Goal: Task Accomplishment & Management: Complete application form

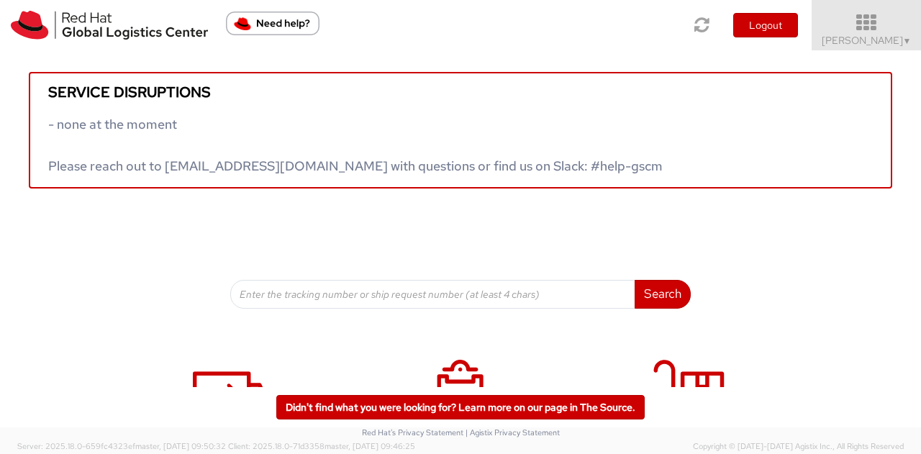
click at [881, 17] on icon at bounding box center [867, 23] width 126 height 20
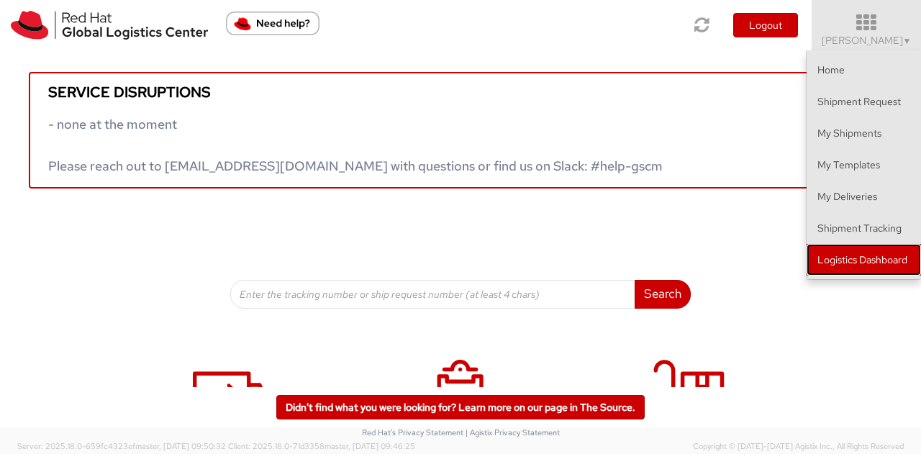
click at [853, 256] on link "Logistics Dashboard" at bounding box center [864, 260] width 114 height 32
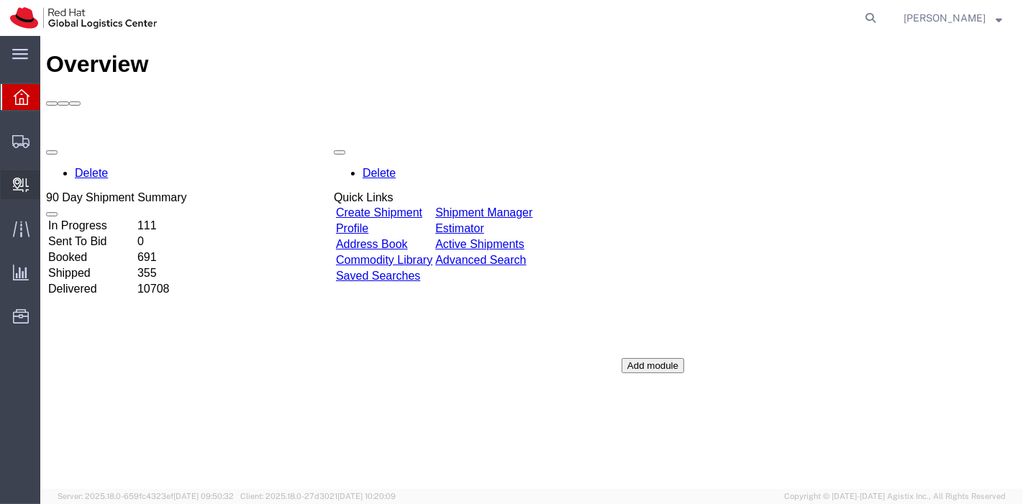
click at [50, 179] on span "Internal Delivery" at bounding box center [45, 185] width 10 height 29
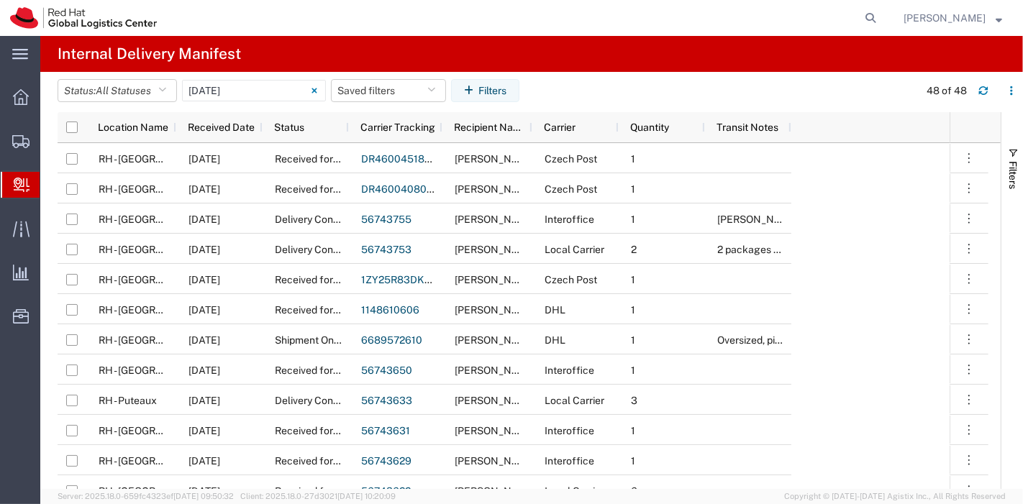
click at [27, 181] on icon at bounding box center [22, 185] width 16 height 14
click at [0, 0] on span "Create Delivery" at bounding box center [0, 0] width 0 height 0
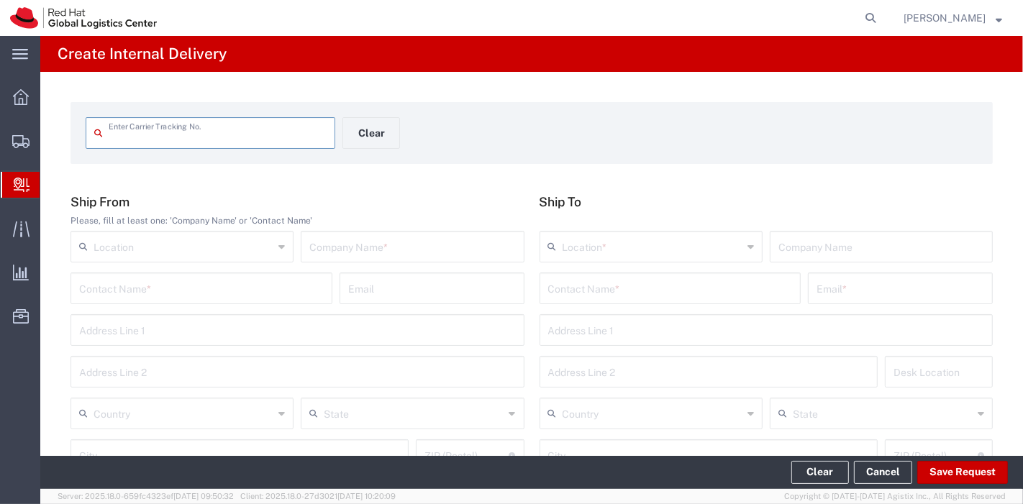
click at [232, 140] on input "text" at bounding box center [218, 131] width 218 height 25
type input "797588879948"
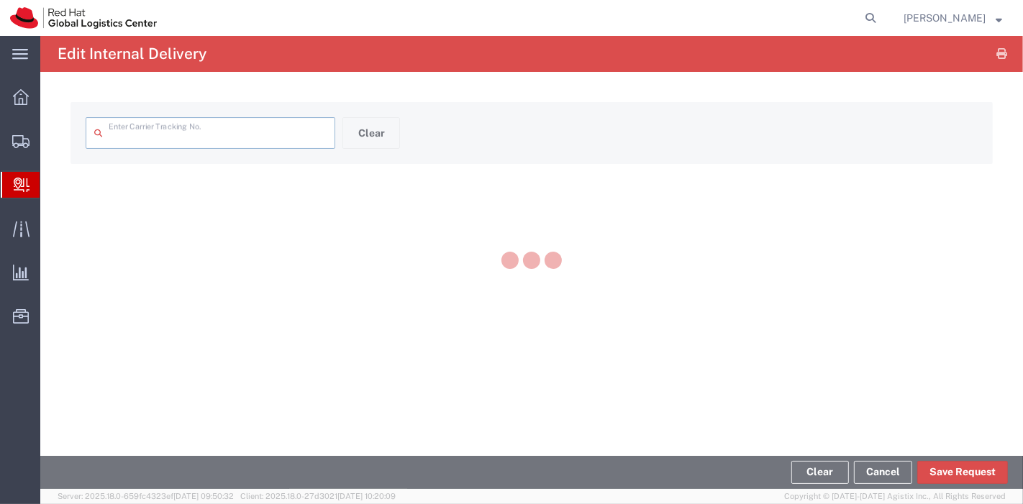
type input "797588879948"
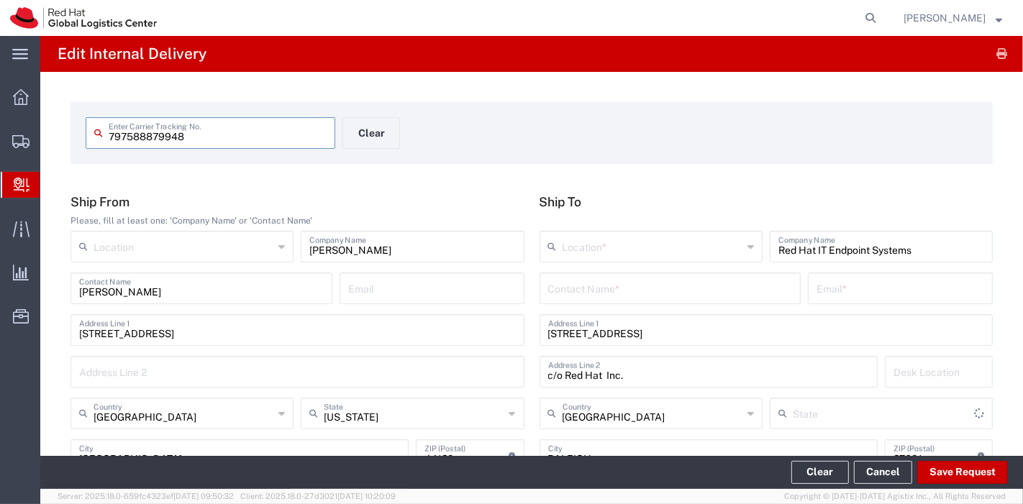
type input "North Carolina"
type input "Ground"
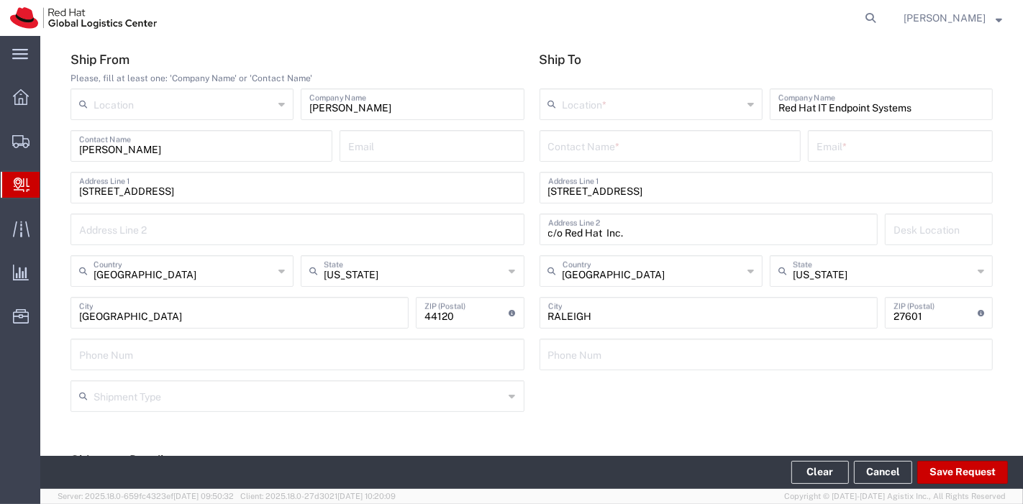
scroll to position [80, 0]
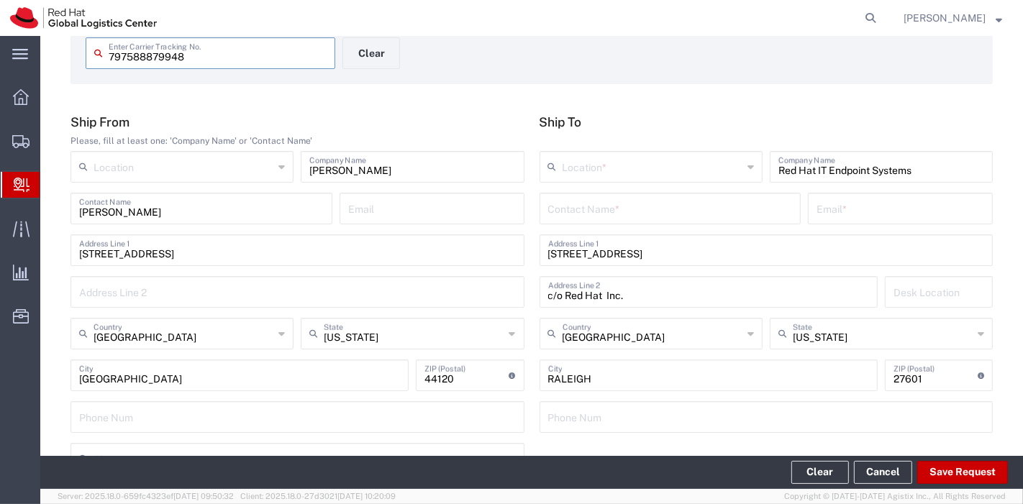
click at [671, 168] on input "text" at bounding box center [653, 165] width 180 height 25
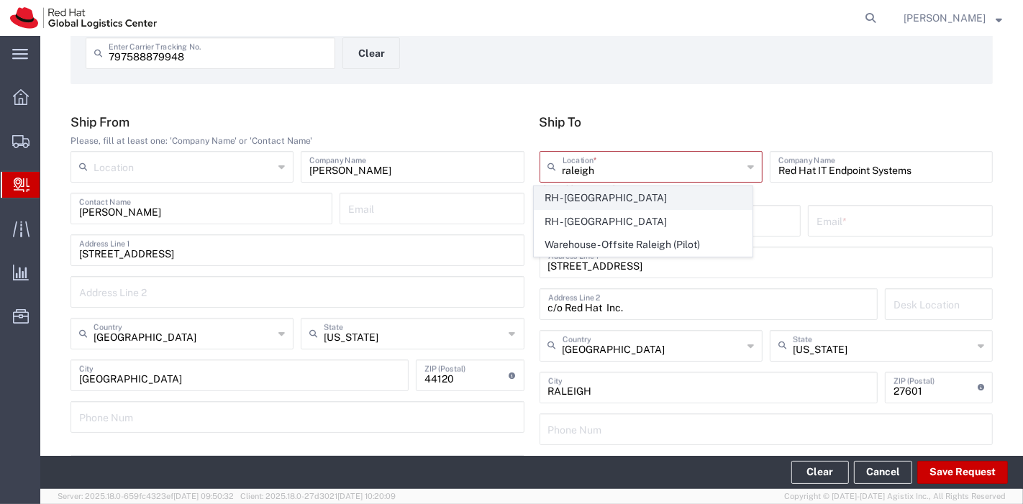
click at [596, 194] on span "RH - Raleigh" at bounding box center [643, 198] width 217 height 22
type input "RH - Raleigh"
type input "Red Hat, Inc."
type input "100 East Davie Street"
type input "919-754-4950"
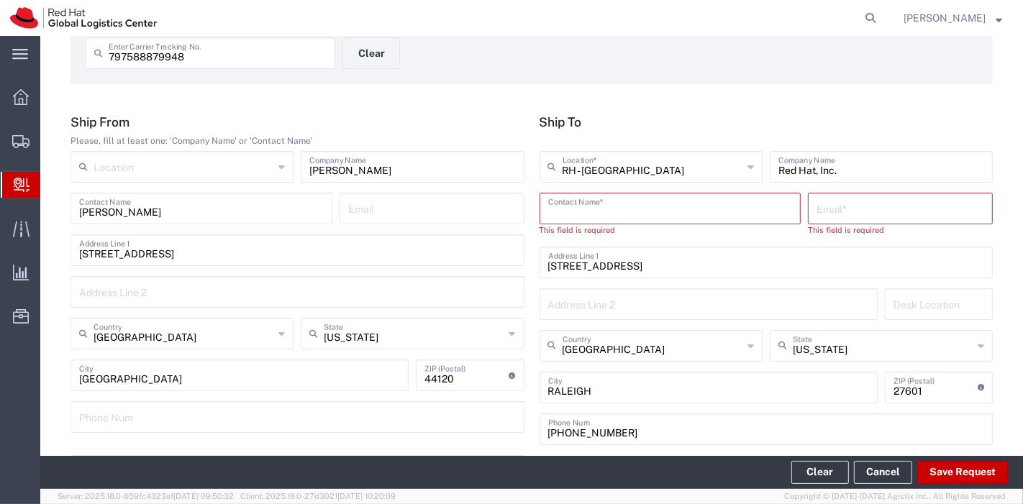
click at [604, 217] on input "text" at bounding box center [670, 207] width 245 height 25
type input "r"
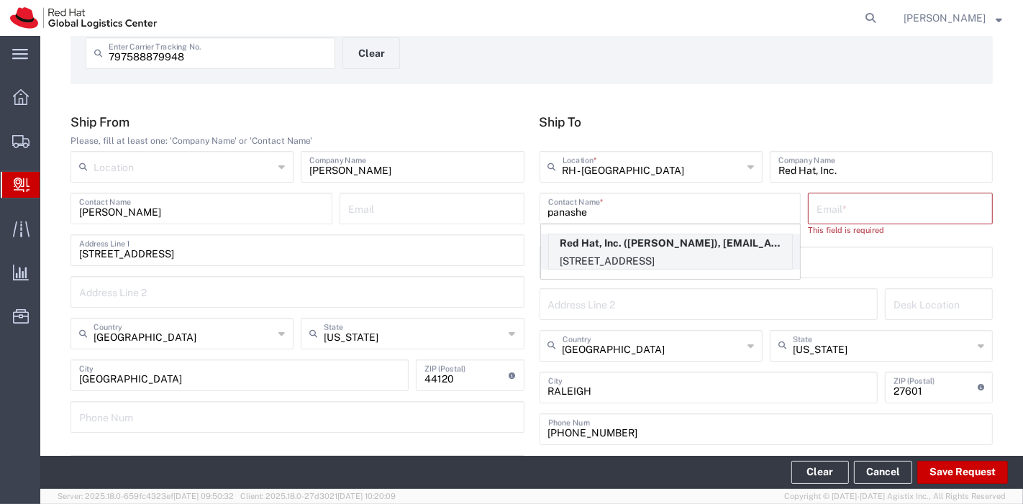
click at [597, 235] on p "Red Hat, Inc. (Panashe GARAH), pgarah@redhat.com" at bounding box center [670, 244] width 243 height 18
type input "Panashe GARAH"
type input "pgarah@redhat.com"
type input "14N223"
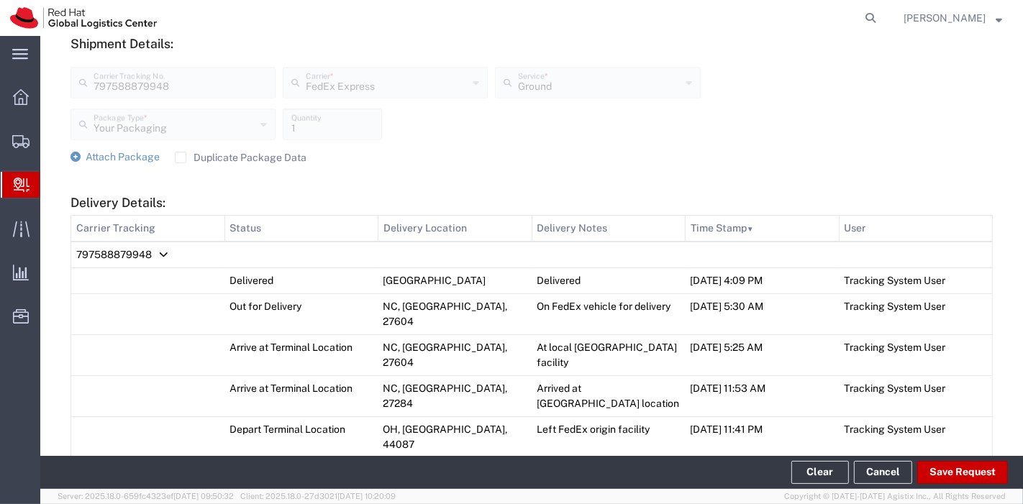
scroll to position [639, 0]
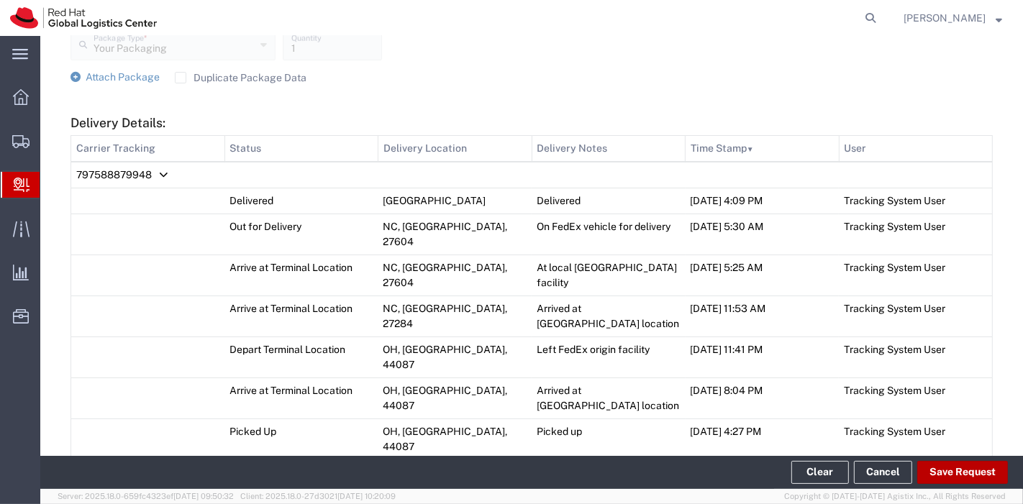
click at [943, 474] on button "Save Request" at bounding box center [962, 472] width 91 height 23
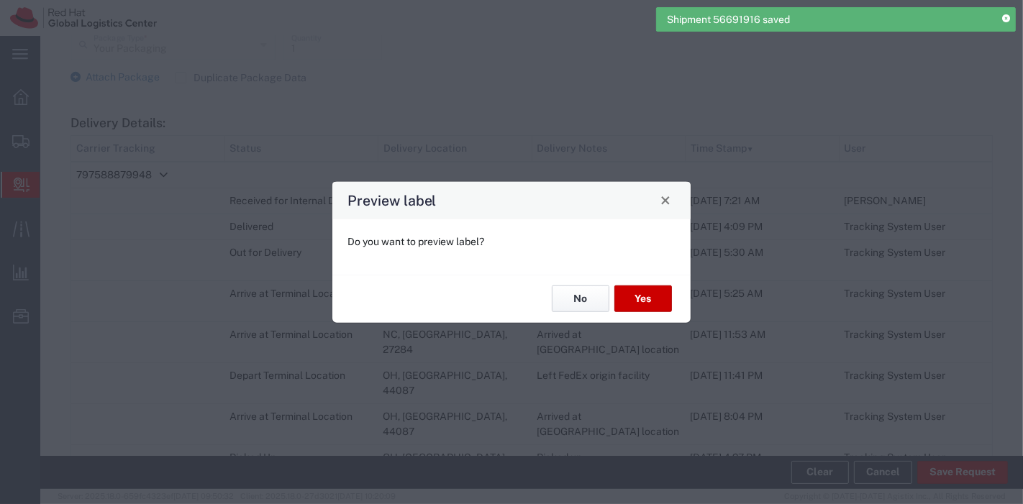
click at [571, 294] on button "No" at bounding box center [581, 299] width 58 height 27
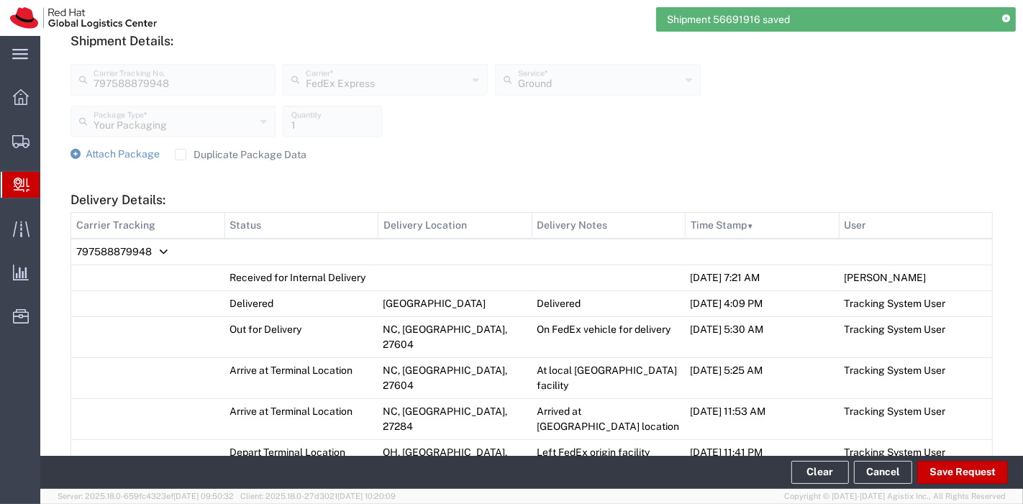
scroll to position [479, 0]
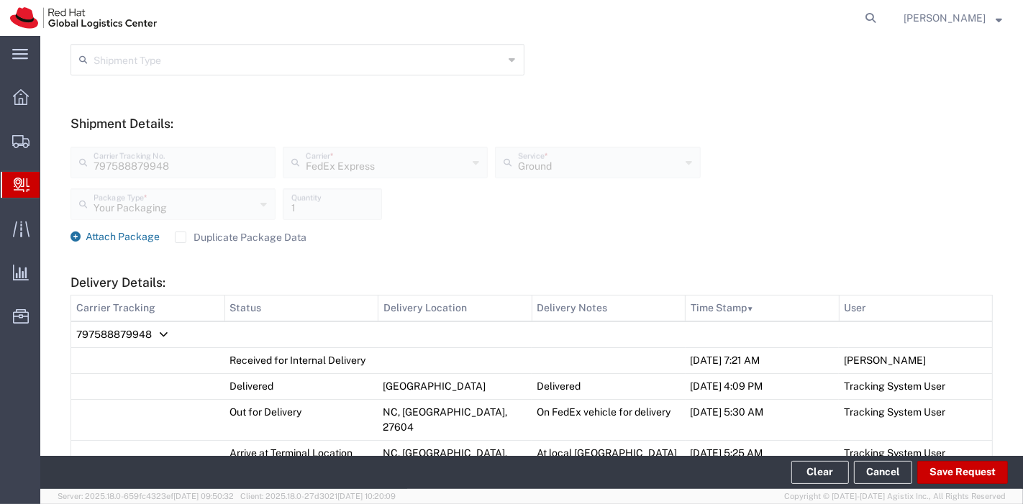
click at [124, 233] on span "Attach Package" at bounding box center [123, 237] width 74 height 12
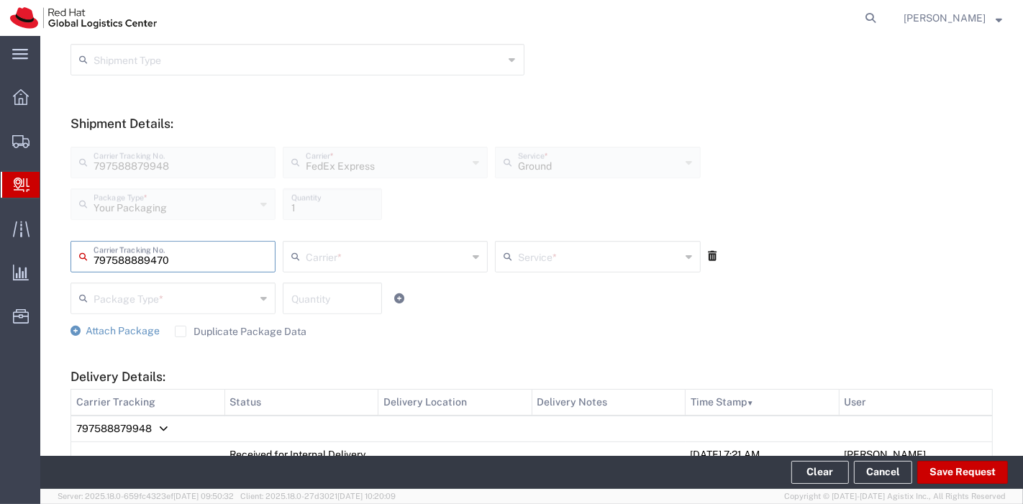
type input "797588889470"
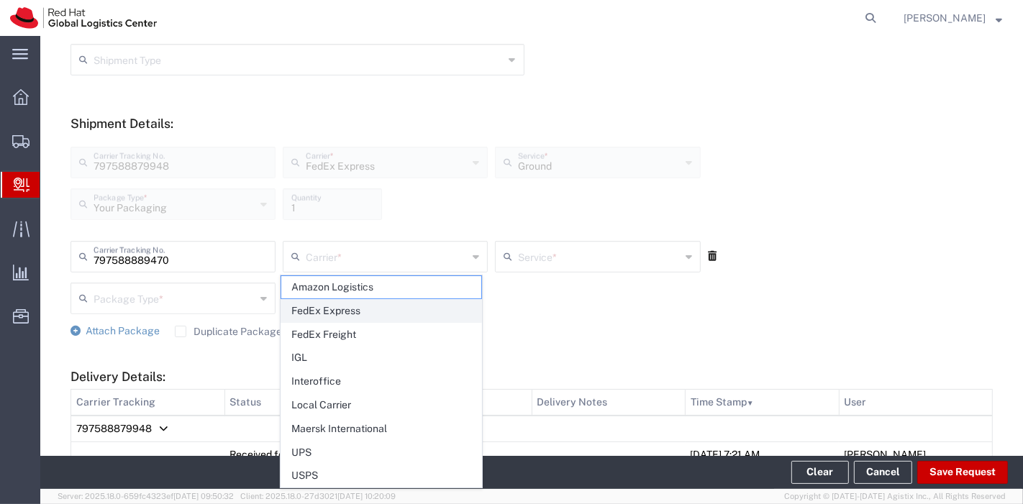
click at [377, 312] on span "FedEx Express" at bounding box center [380, 311] width 199 height 22
type input "FedEx Express"
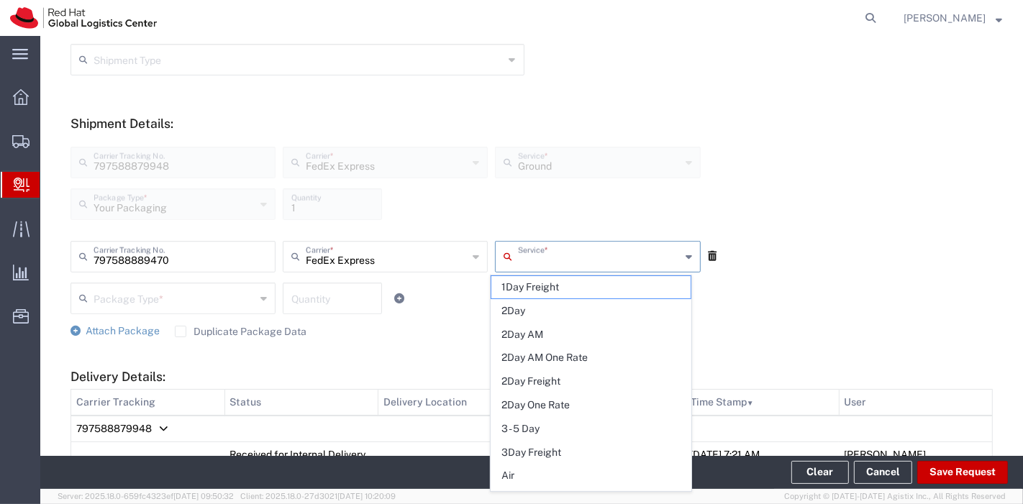
click at [534, 260] on input "text" at bounding box center [599, 255] width 162 height 25
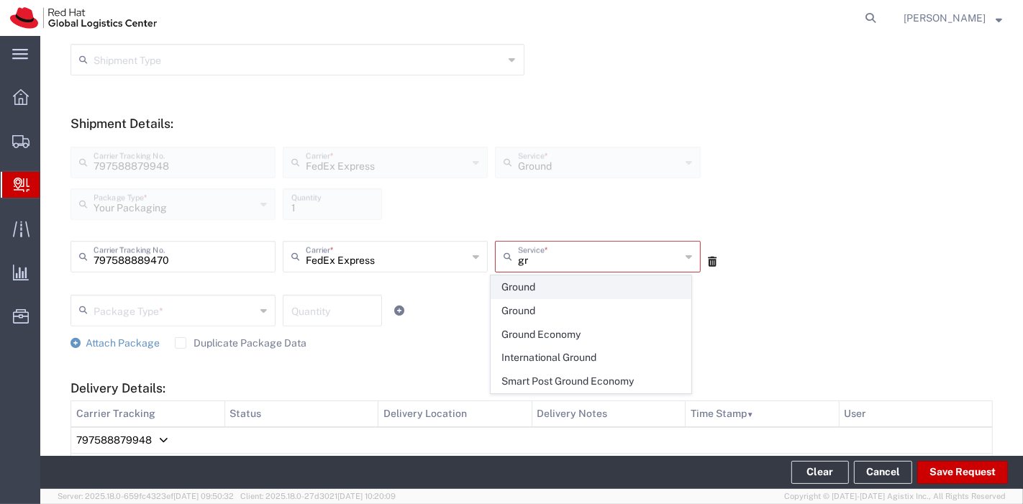
click at [512, 291] on span "Ground" at bounding box center [590, 287] width 199 height 22
type input "Ground"
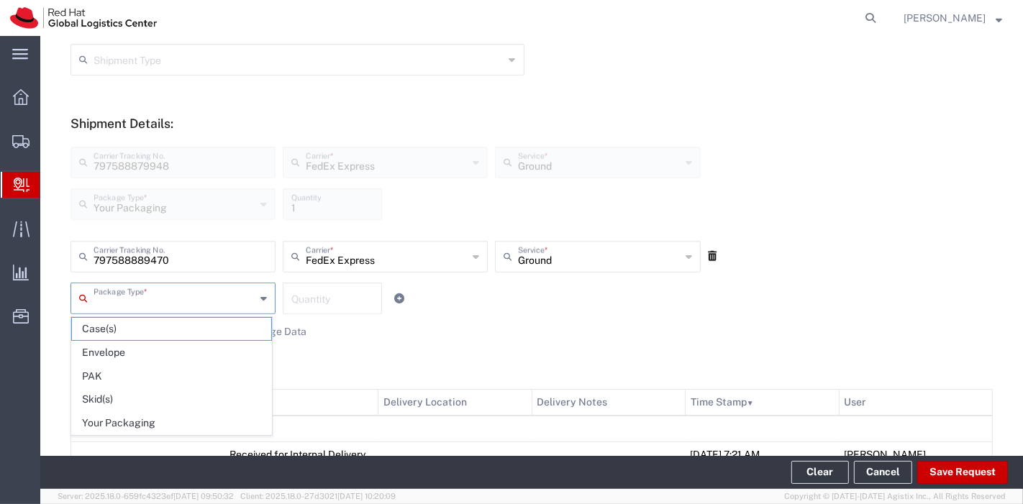
click at [185, 286] on input "text" at bounding box center [175, 297] width 162 height 25
click at [105, 418] on span "Your Packaging" at bounding box center [171, 423] width 199 height 22
type input "Your Packaging"
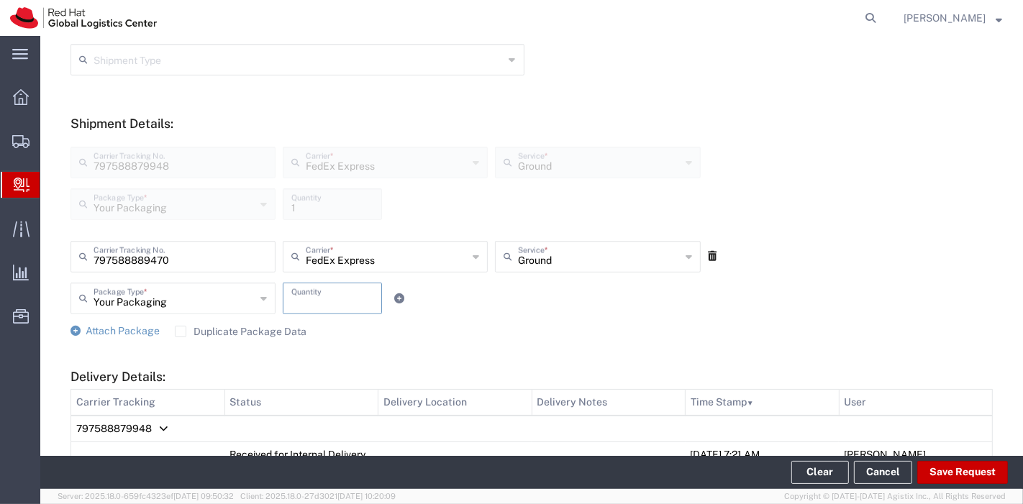
click at [320, 303] on input "number" at bounding box center [332, 297] width 82 height 25
type input "1"
click at [117, 327] on span "Attach Package" at bounding box center [123, 331] width 74 height 12
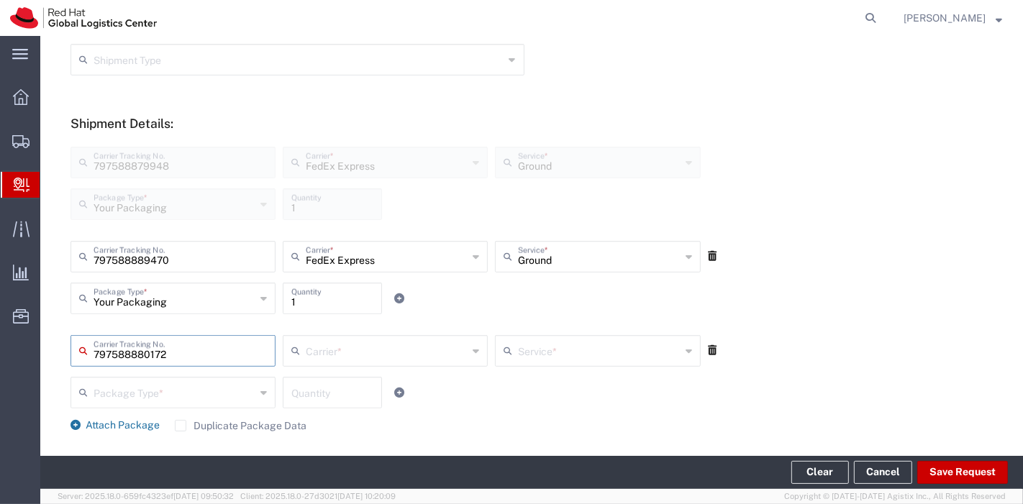
type input "797588880172"
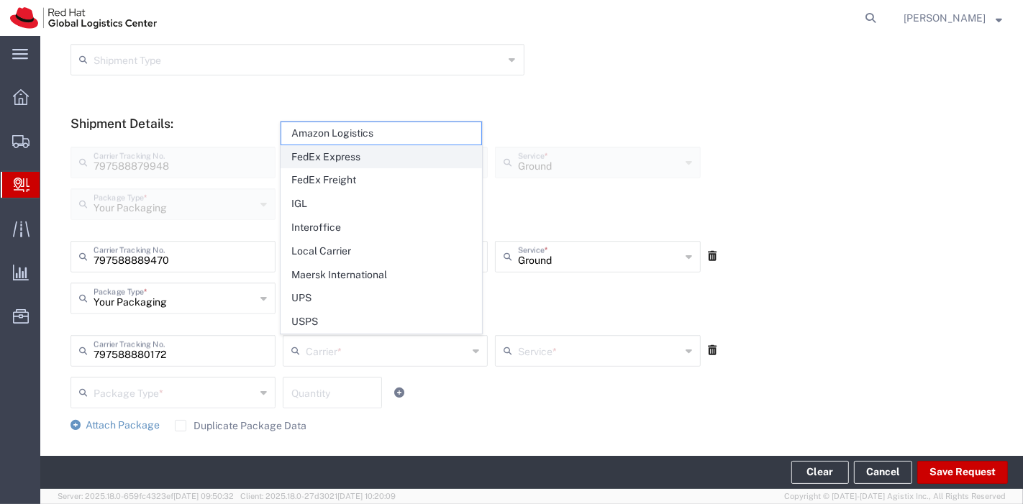
click at [351, 168] on span "FedEx Express" at bounding box center [380, 157] width 199 height 22
type input "FedEx Express"
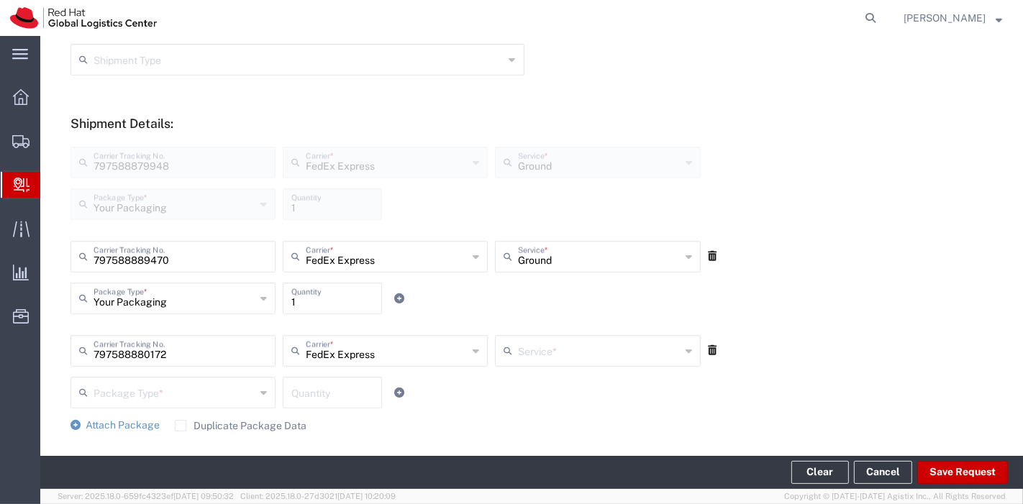
click at [551, 349] on input "text" at bounding box center [599, 349] width 162 height 25
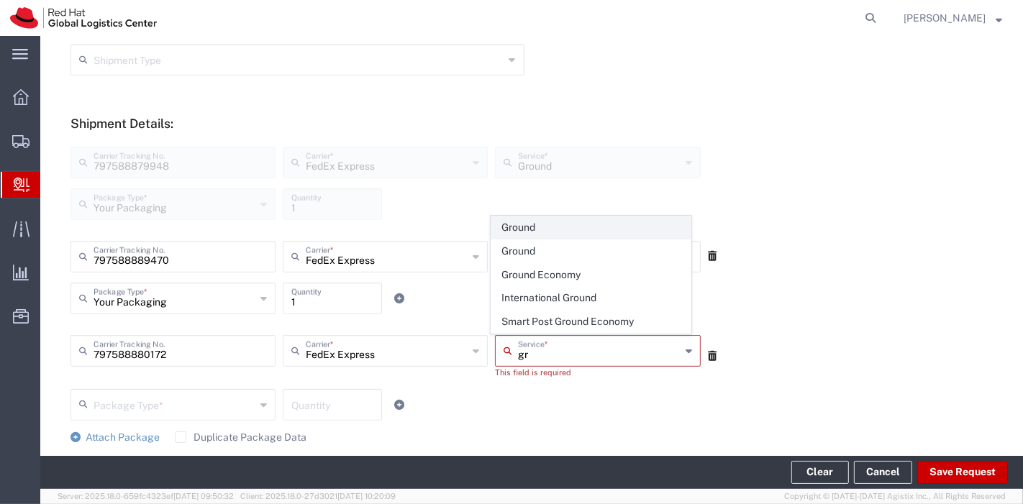
click at [566, 233] on span "Ground" at bounding box center [590, 228] width 199 height 22
type input "Ground"
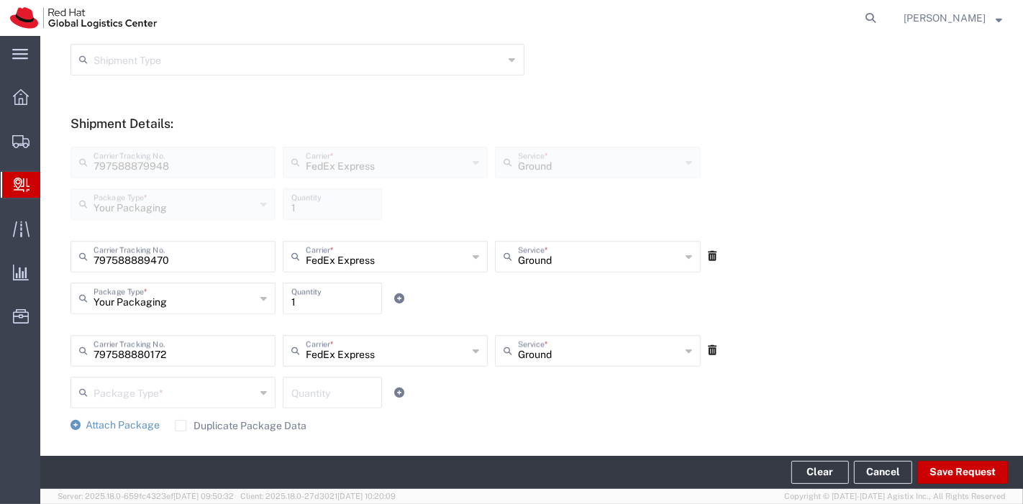
click at [120, 381] on input "text" at bounding box center [175, 391] width 162 height 25
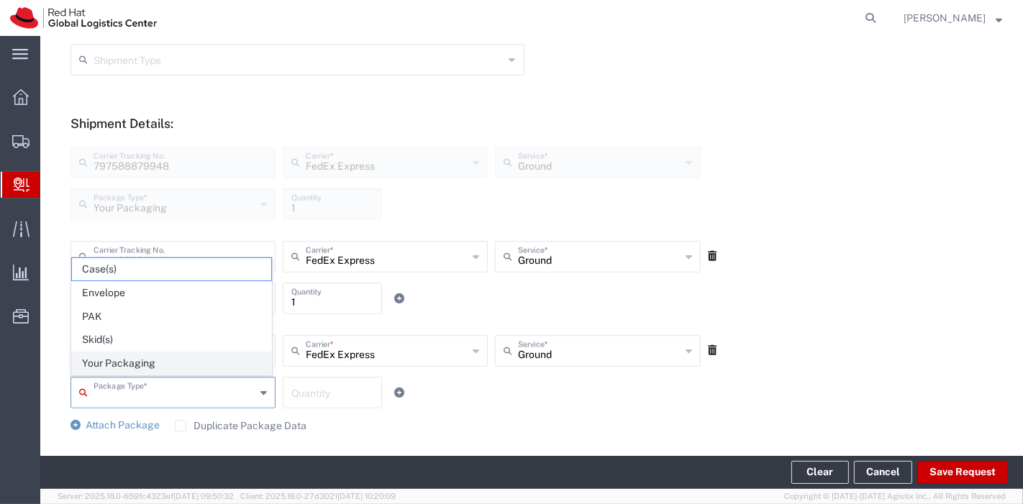
click at [131, 364] on span "Your Packaging" at bounding box center [171, 364] width 199 height 22
type input "Your Packaging"
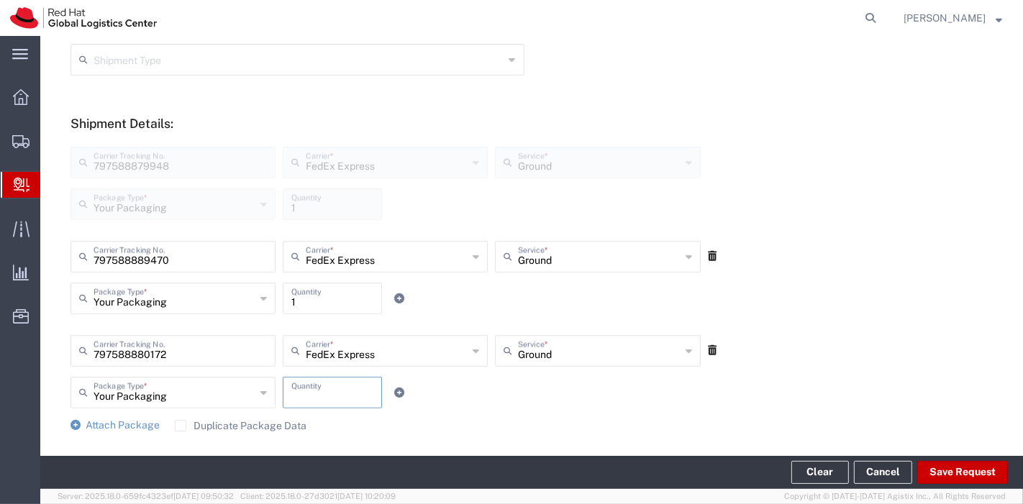
click at [332, 396] on input "number" at bounding box center [332, 391] width 82 height 25
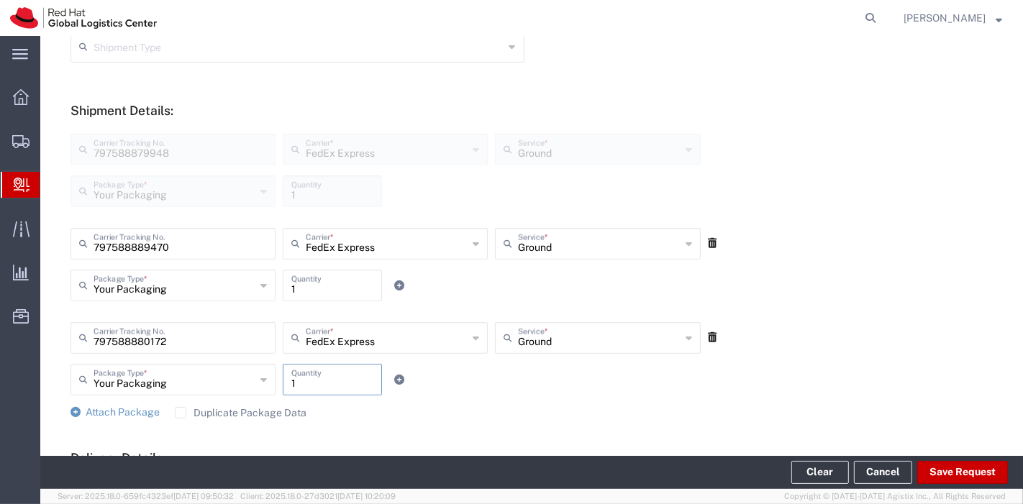
scroll to position [639, 0]
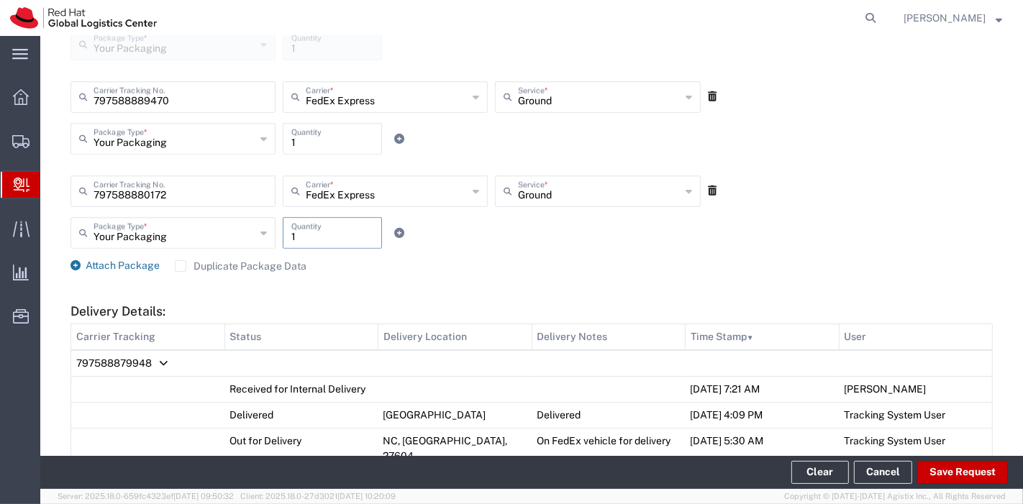
type input "1"
click at [105, 266] on span "Attach Package" at bounding box center [123, 266] width 74 height 12
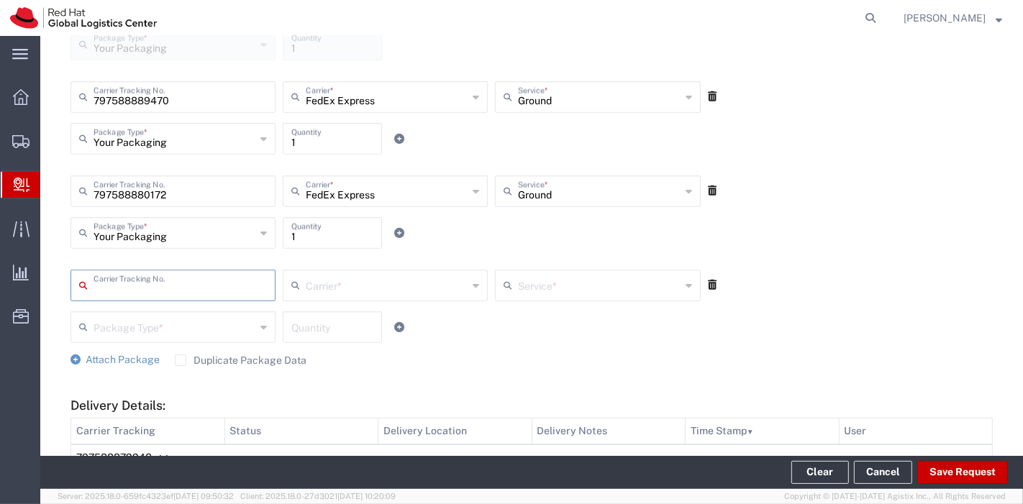
click at [201, 274] on input "text" at bounding box center [180, 284] width 173 height 25
type input "392469650129"
click at [322, 278] on input "text" at bounding box center [387, 284] width 162 height 25
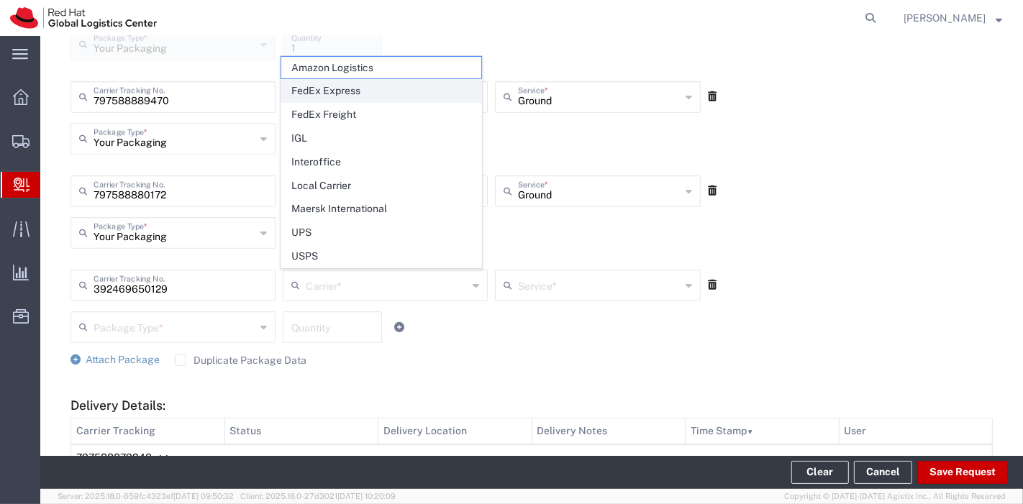
click at [354, 101] on span "FedEx Express" at bounding box center [380, 91] width 199 height 22
type input "FedEx Express"
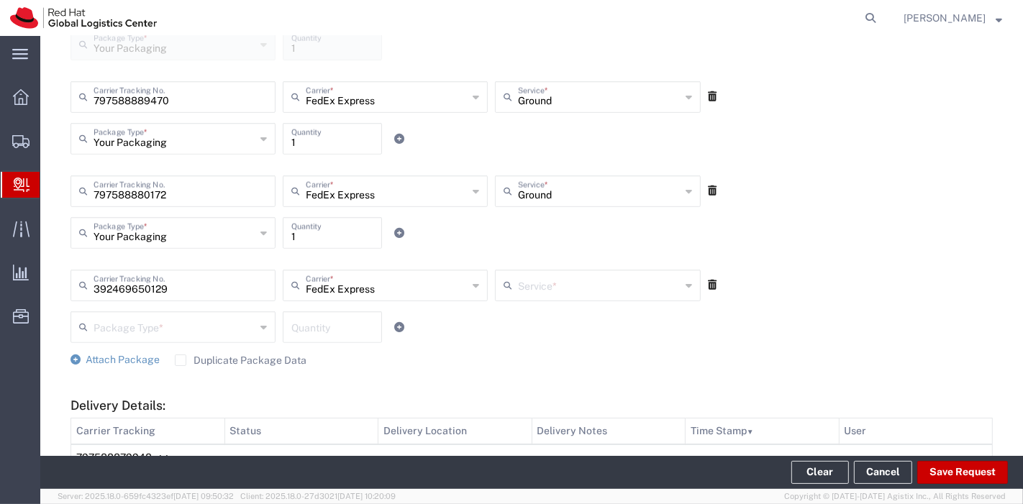
click at [527, 284] on input "text" at bounding box center [599, 284] width 162 height 25
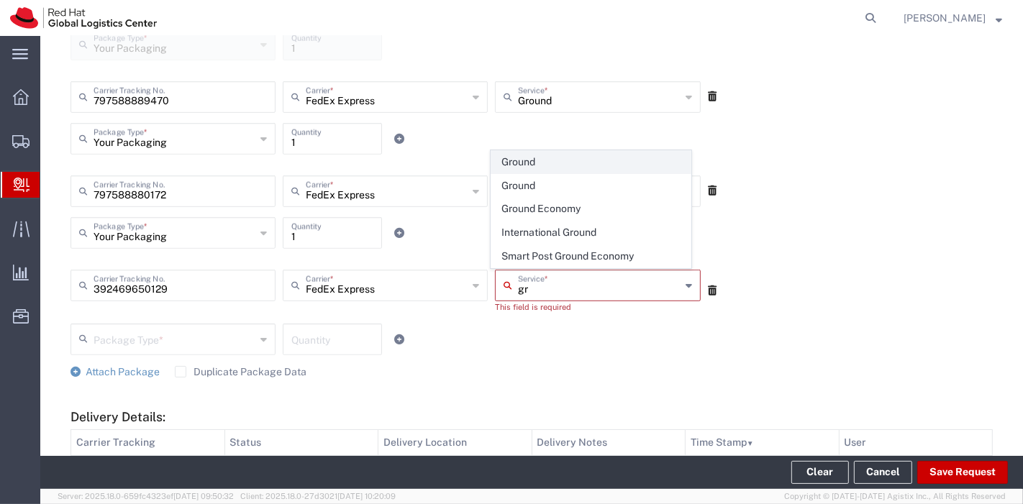
click at [553, 167] on span "Ground" at bounding box center [590, 162] width 199 height 22
type input "Ground"
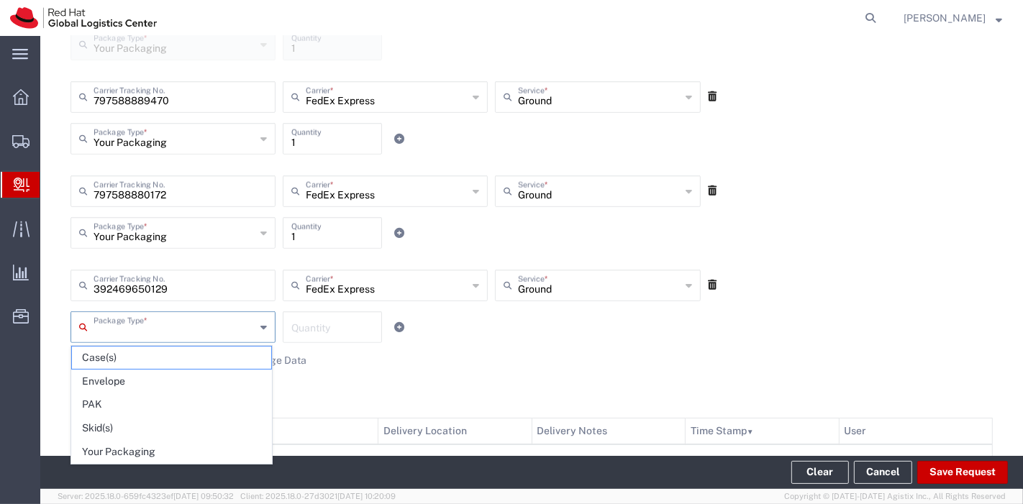
click at [212, 323] on input "text" at bounding box center [175, 326] width 162 height 25
click at [96, 441] on span "Your Packaging" at bounding box center [171, 452] width 199 height 22
type input "Your Packaging"
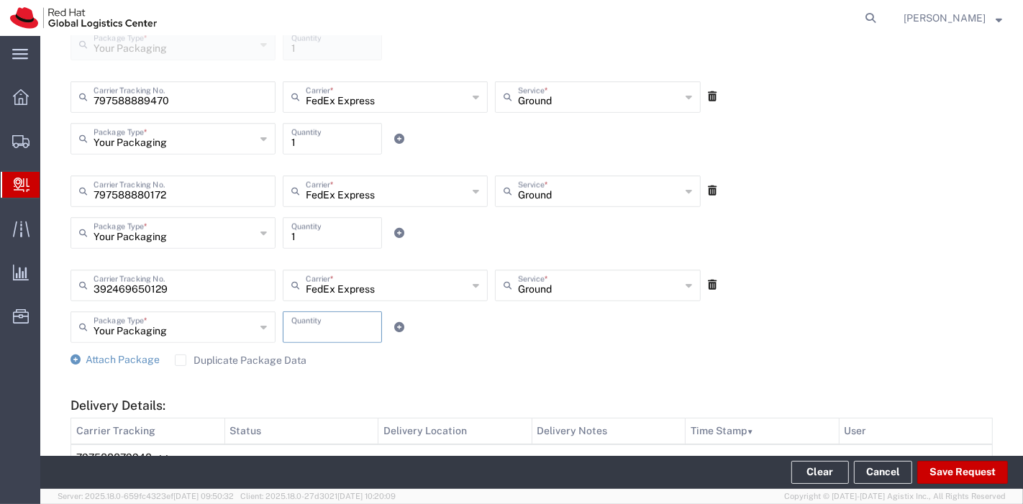
click at [322, 327] on input "number" at bounding box center [332, 326] width 82 height 25
type input "1"
click at [112, 360] on span "Attach Package" at bounding box center [123, 360] width 74 height 12
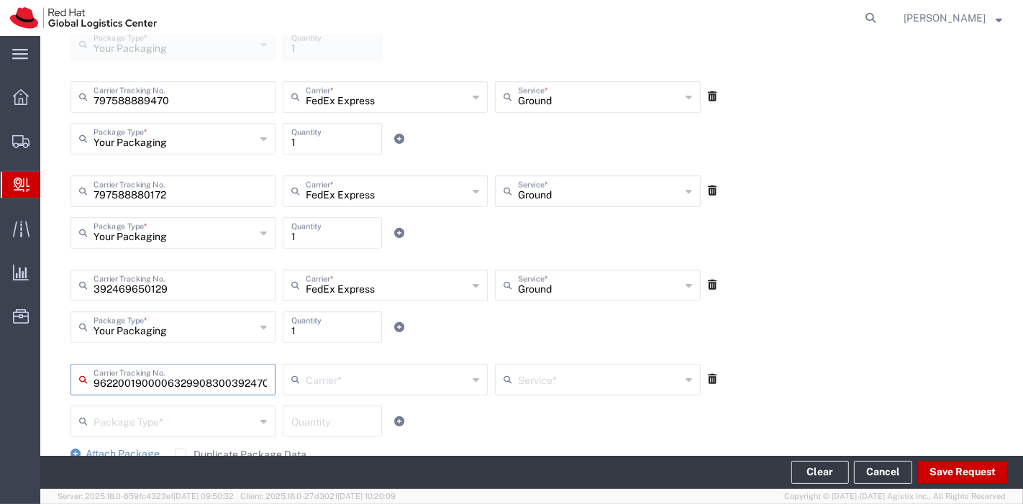
scroll to position [0, 0]
type input "392470834934"
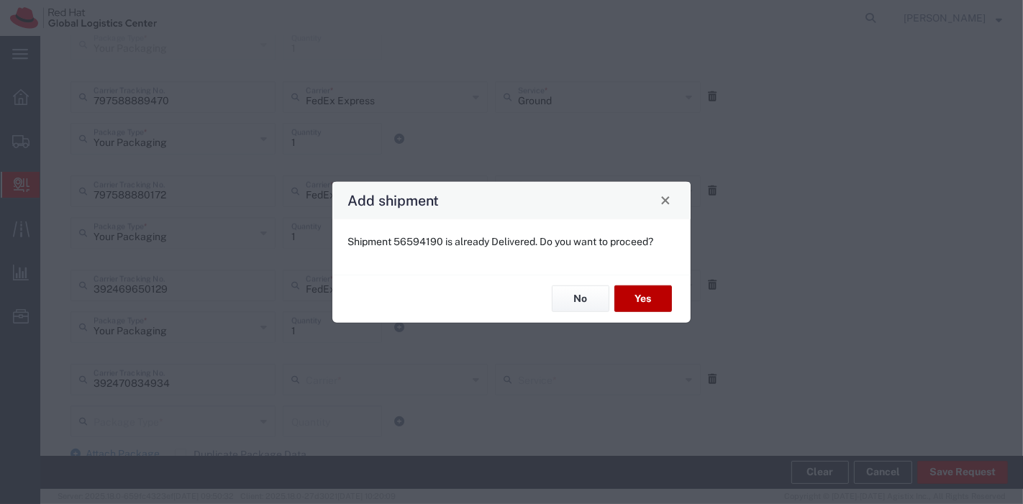
click at [647, 305] on button "Yes" at bounding box center [643, 299] width 58 height 27
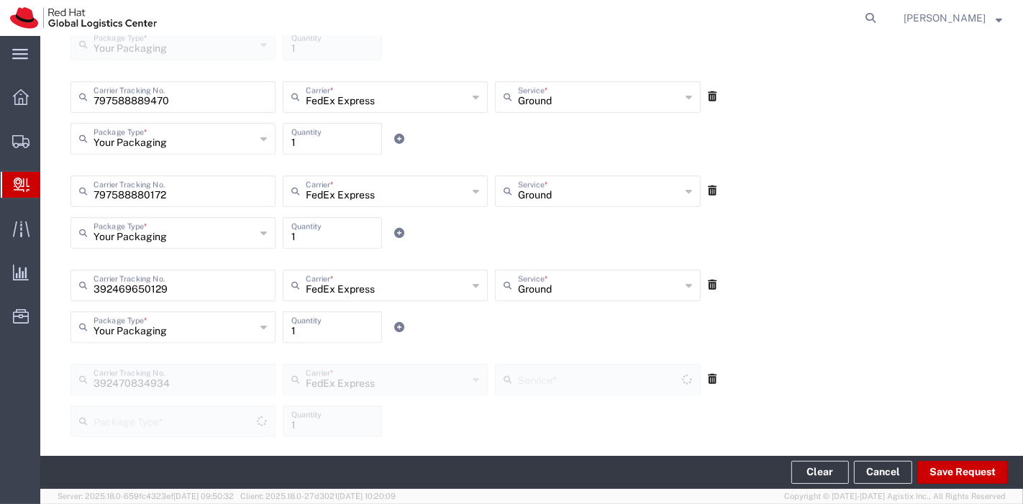
type input "Your Packaging"
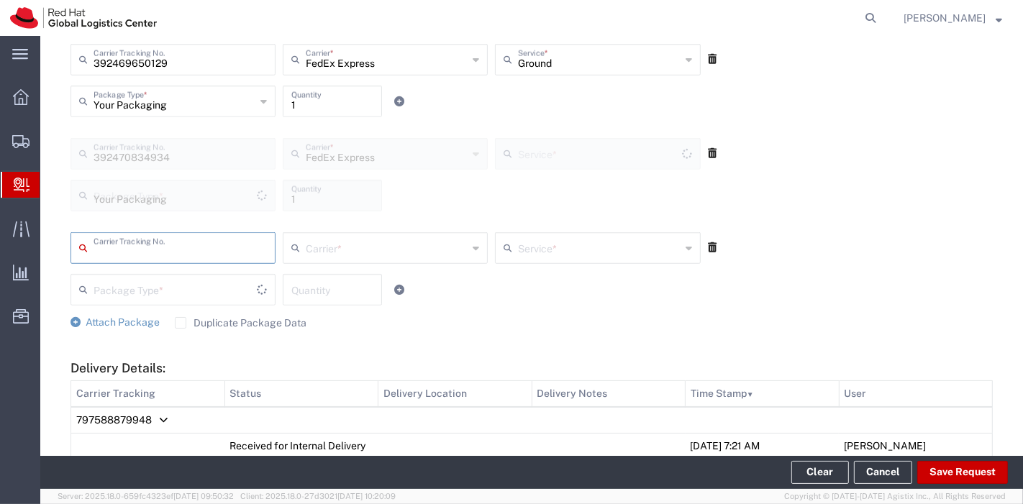
type input "Ground"
type input "392273503860"
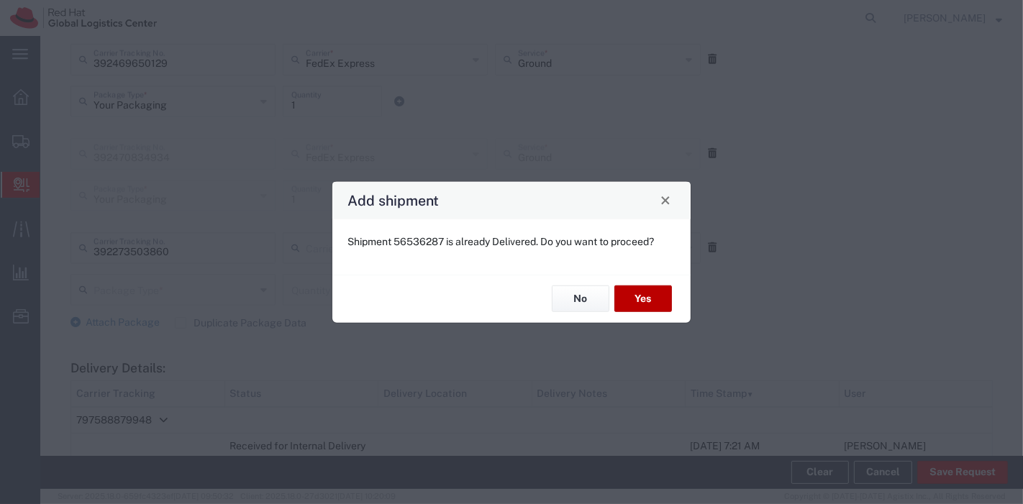
click at [663, 294] on button "Yes" at bounding box center [643, 299] width 58 height 27
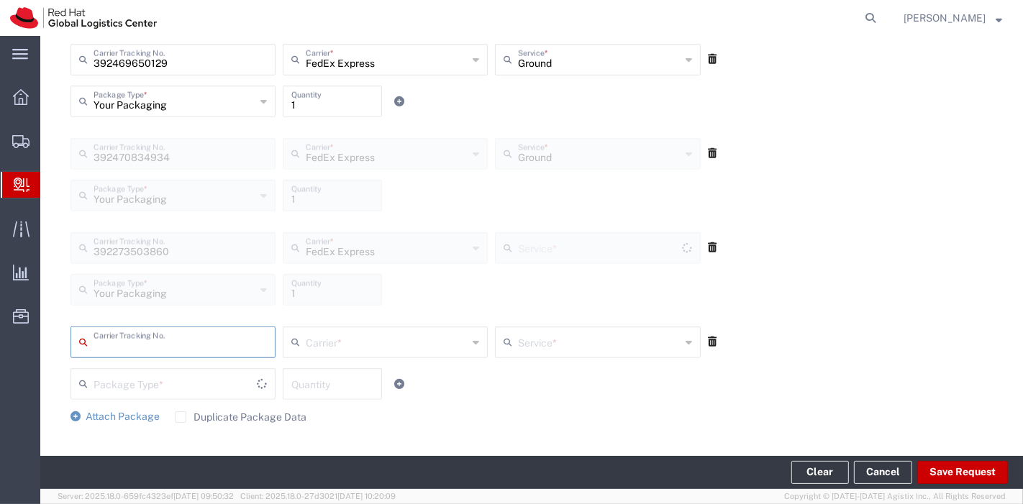
type input "Ground"
type input "392653218783"
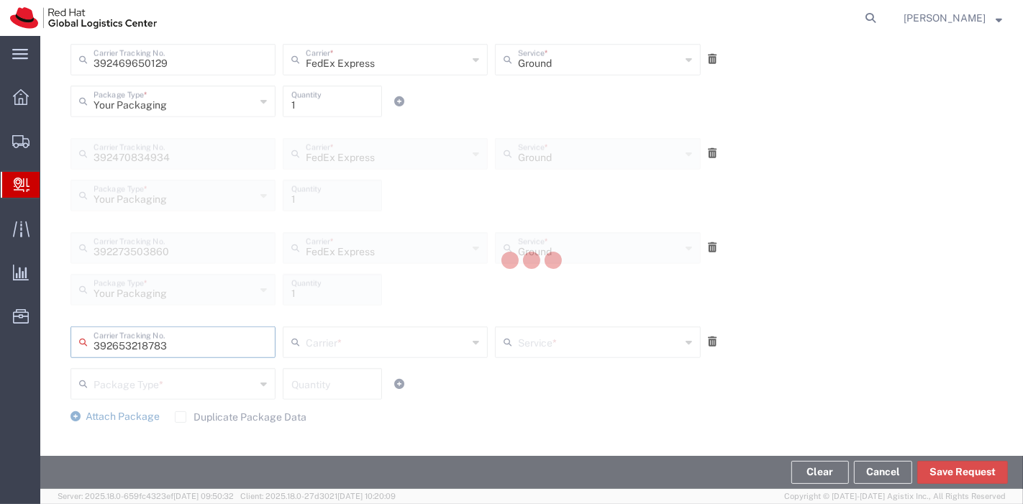
scroll to position [0, 0]
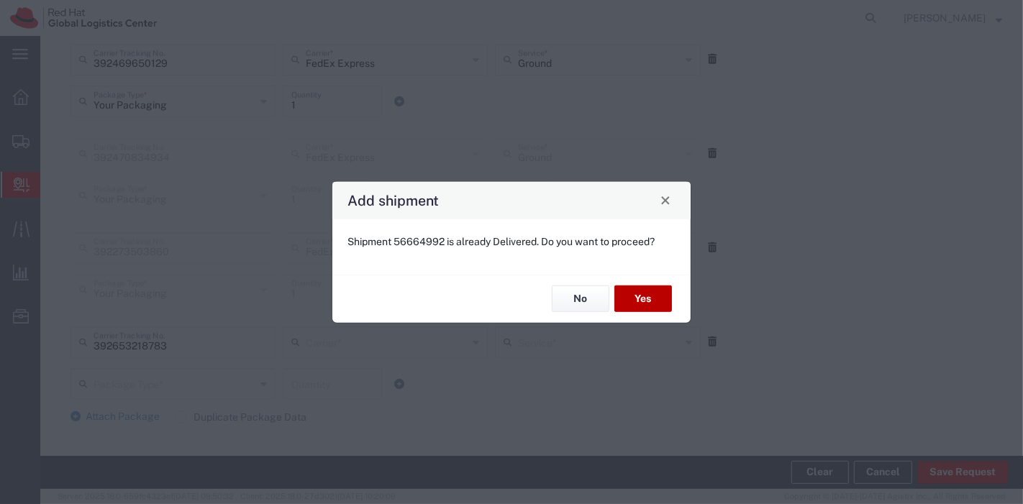
click at [663, 307] on button "Yes" at bounding box center [643, 299] width 58 height 27
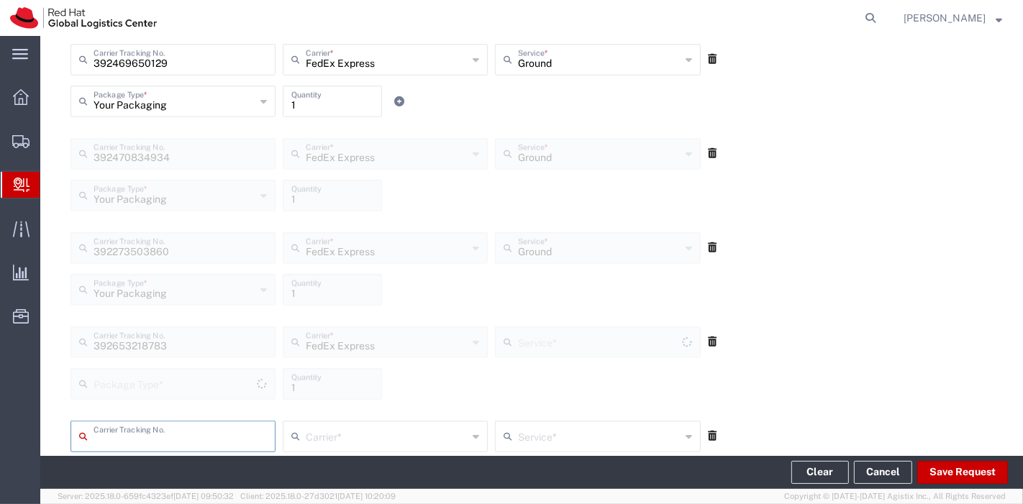
type input "Your Packaging"
type input "Ground"
type input "392570542731"
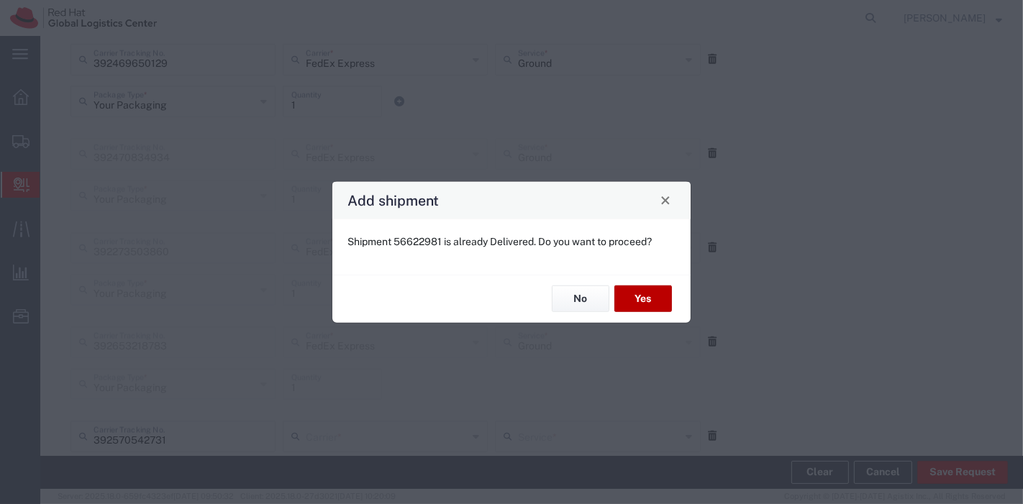
click at [650, 305] on button "Yes" at bounding box center [643, 299] width 58 height 27
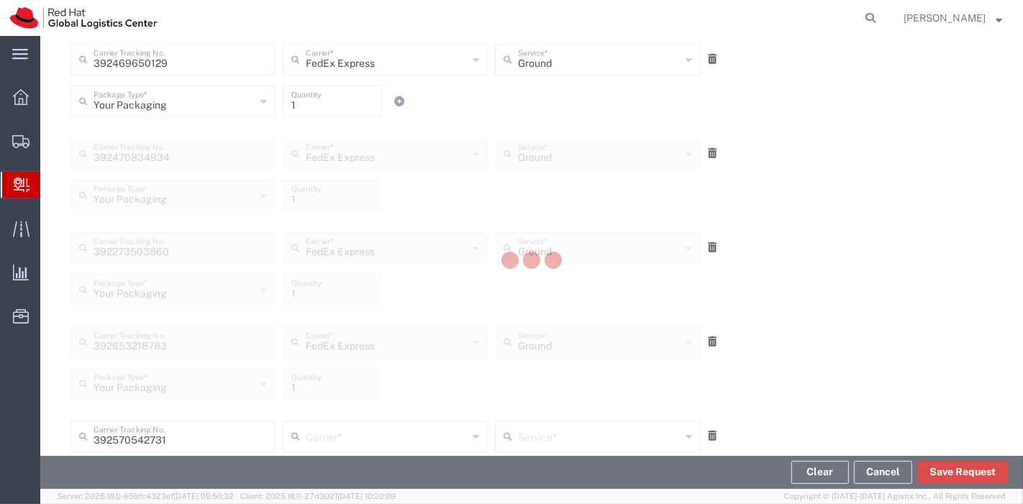
scroll to position [1148, 0]
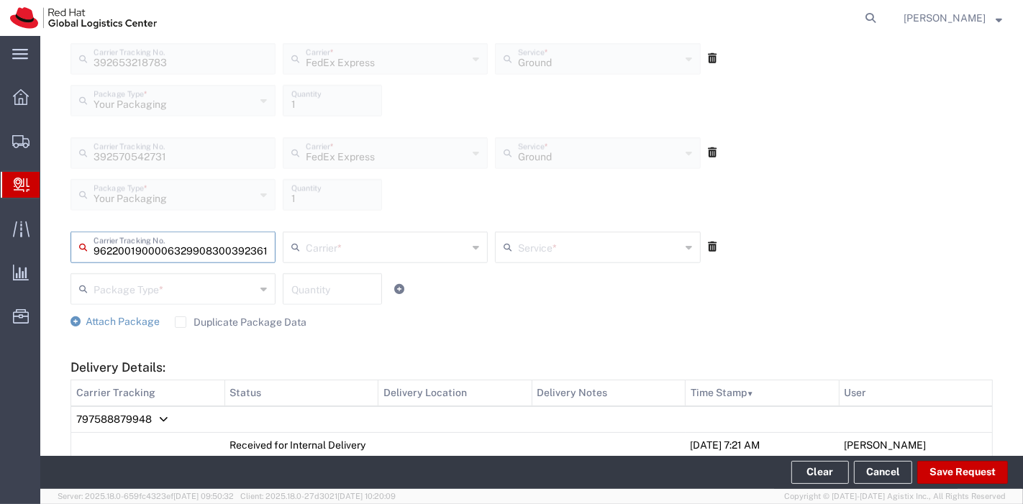
type input "392361087711"
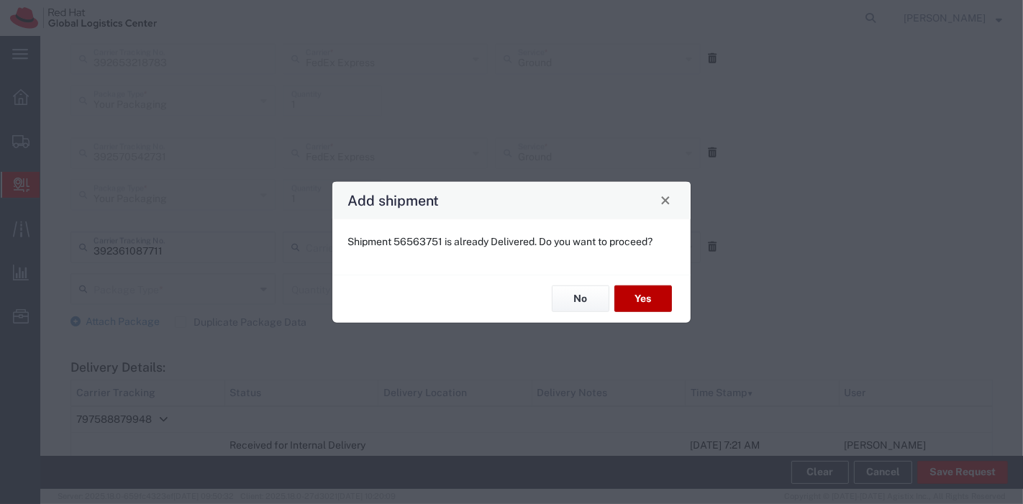
click at [652, 304] on button "Yes" at bounding box center [643, 299] width 58 height 27
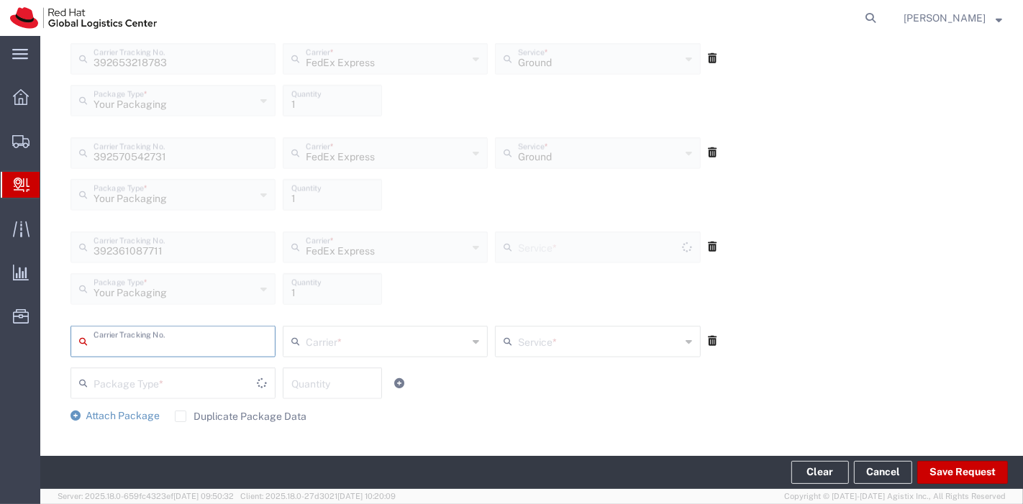
type input "Ground"
type input "392361288816"
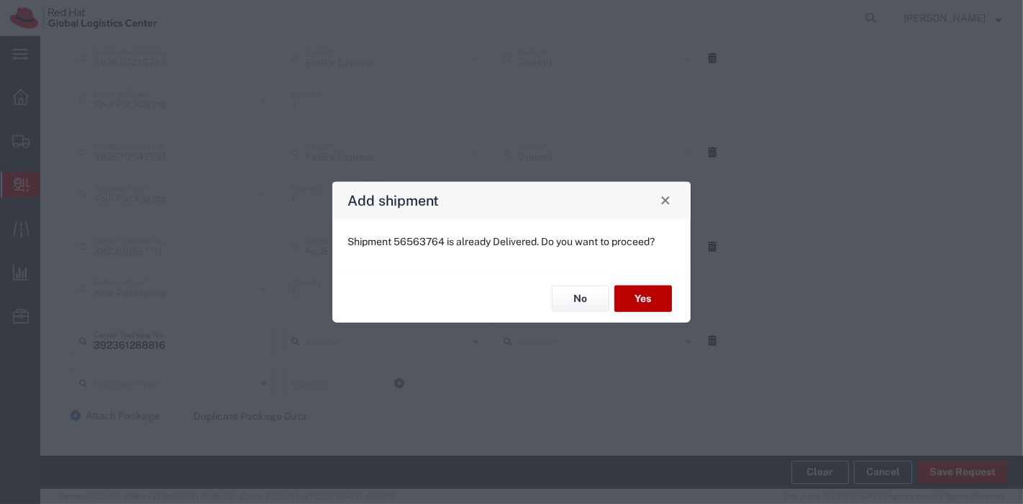
click at [652, 304] on button "Yes" at bounding box center [643, 299] width 58 height 27
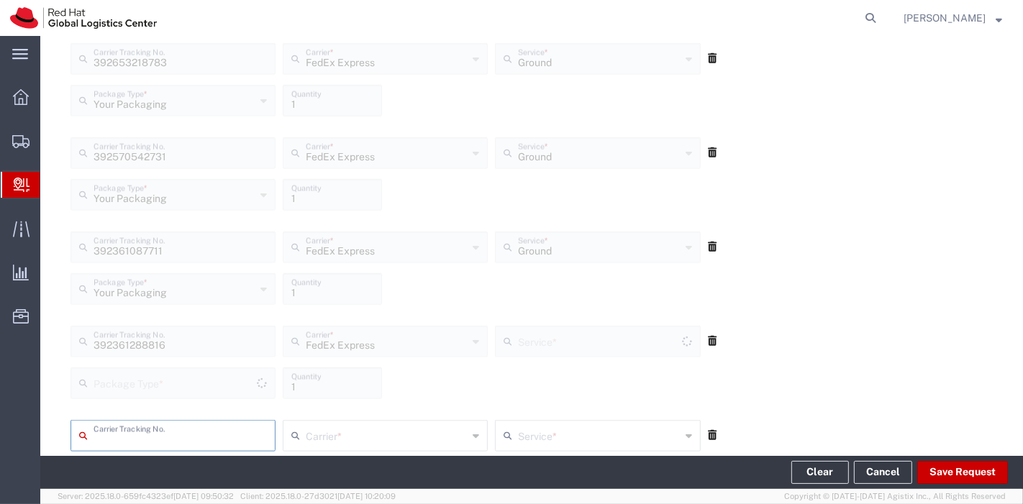
type input "Your Packaging"
type input "Ground"
type input "392358641904"
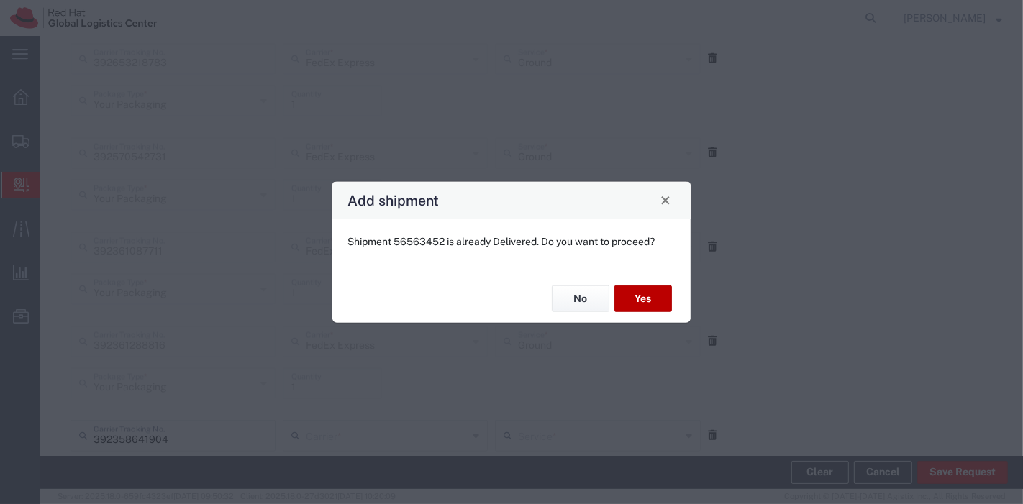
click at [652, 304] on button "Yes" at bounding box center [643, 299] width 58 height 27
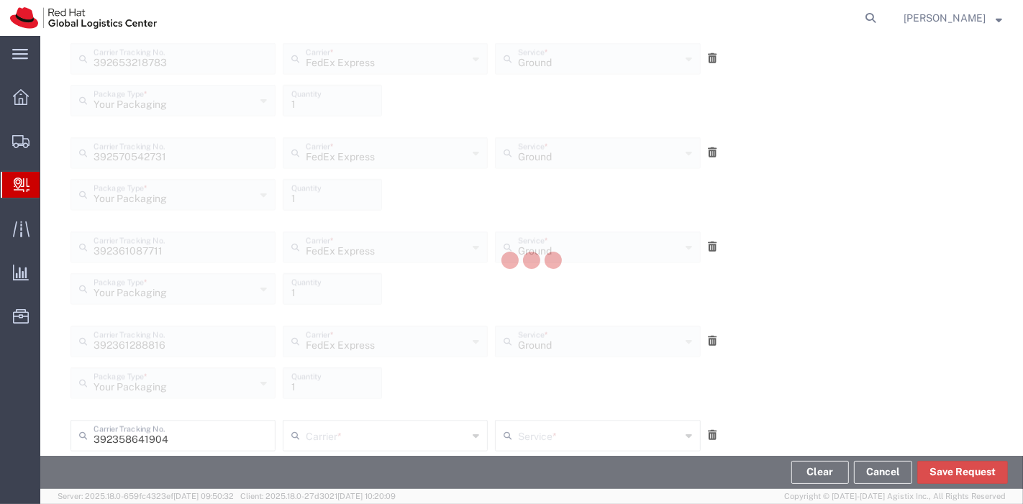
scroll to position [1430, 0]
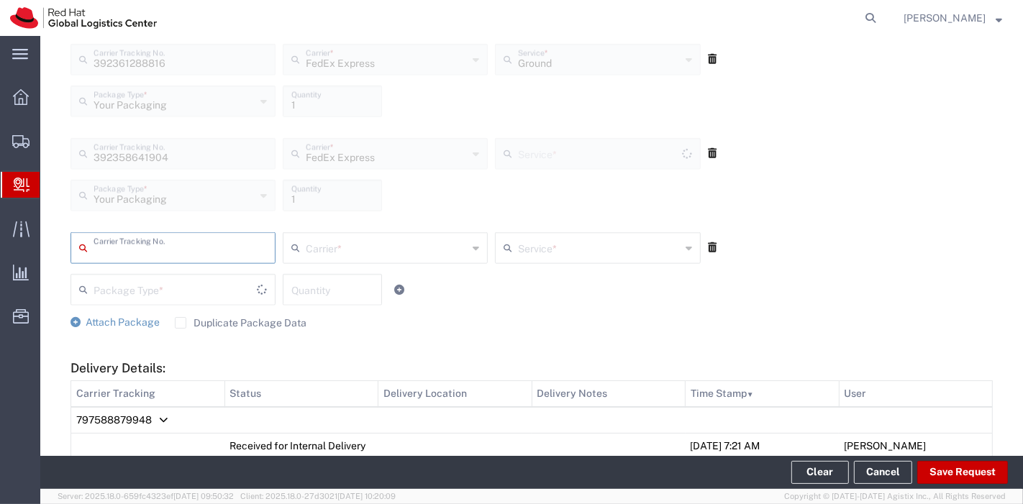
type input "Ground"
type input "797543662128"
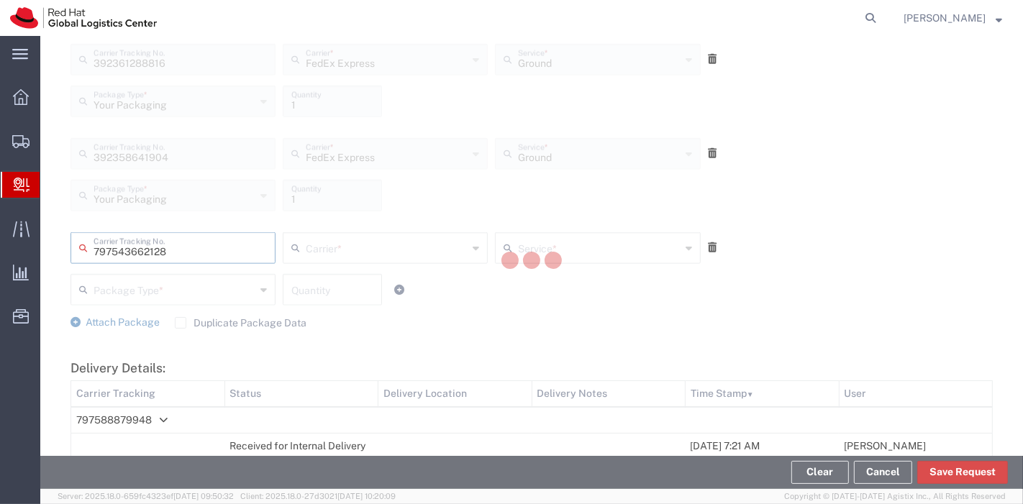
scroll to position [0, 0]
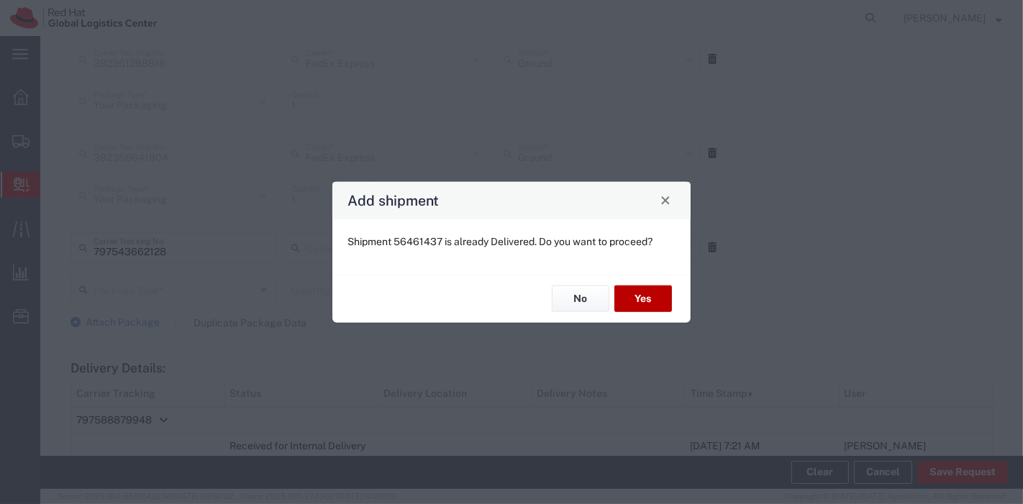
click at [655, 302] on button "Yes" at bounding box center [643, 299] width 58 height 27
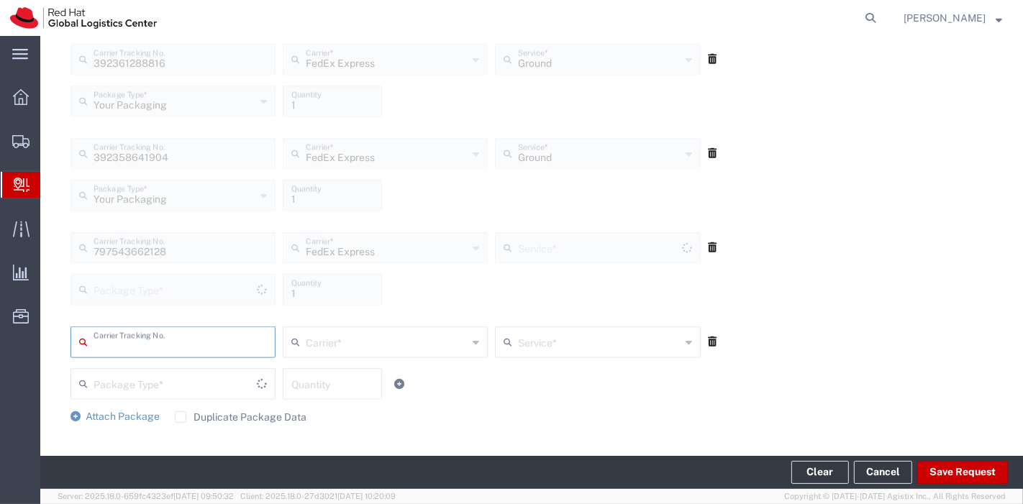
type input "Your Packaging"
type input "Ground"
type input "392569923663"
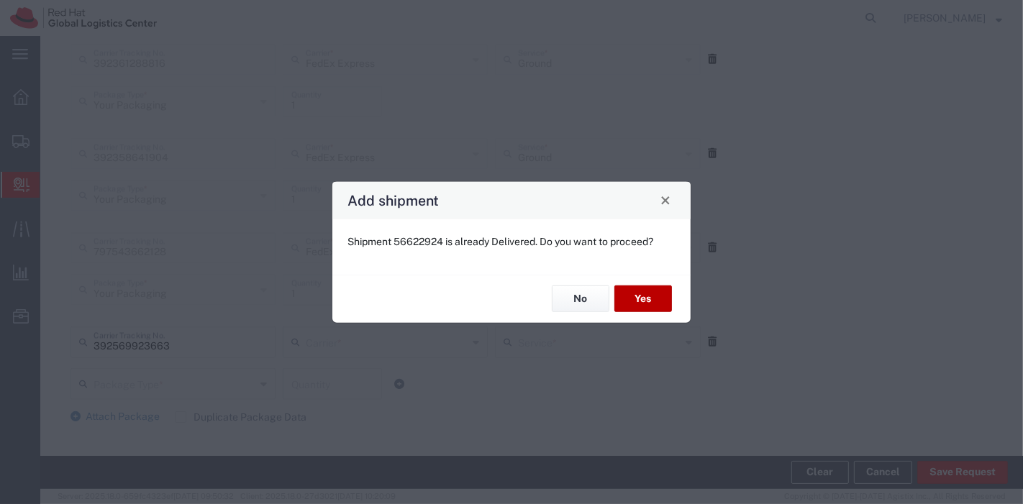
click at [655, 302] on button "Yes" at bounding box center [643, 299] width 58 height 27
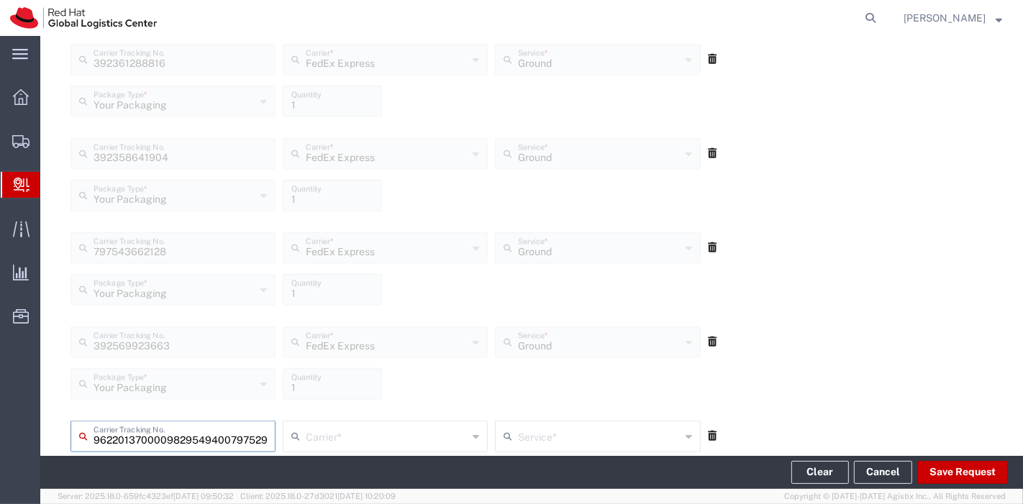
scroll to position [0, 36]
type input "797529875222"
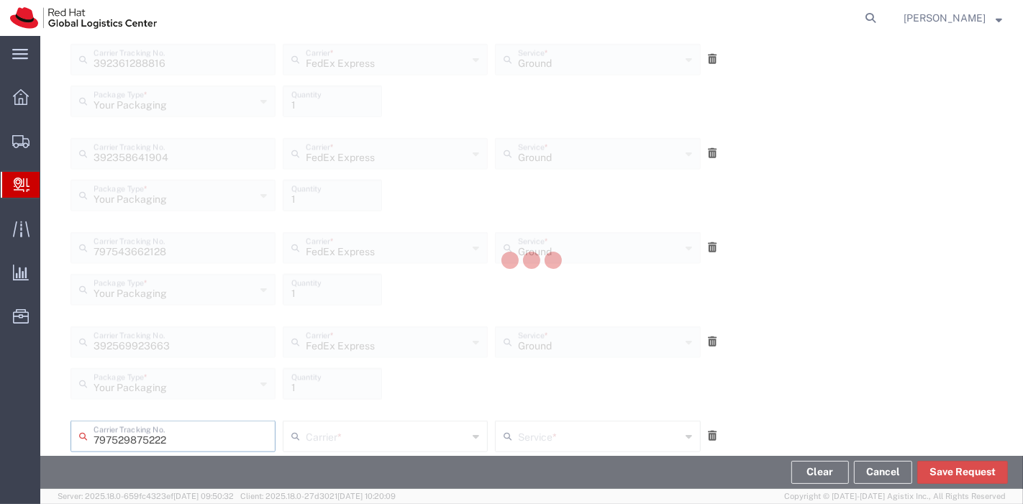
scroll to position [0, 0]
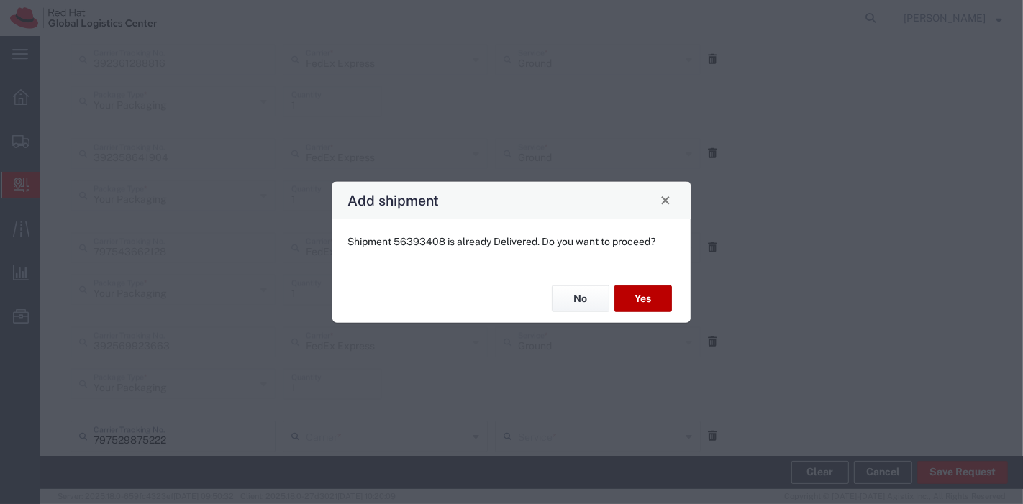
click at [655, 302] on button "Yes" at bounding box center [643, 299] width 58 height 27
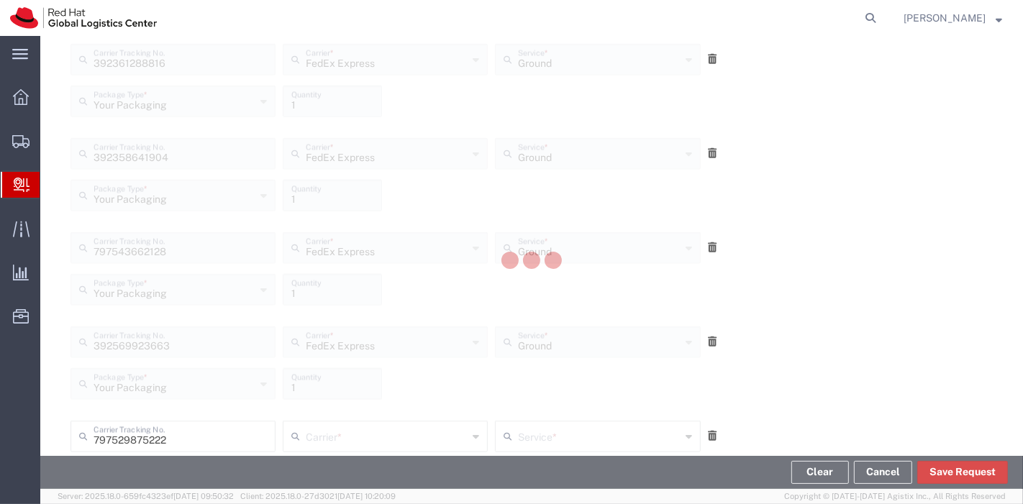
scroll to position [1714, 0]
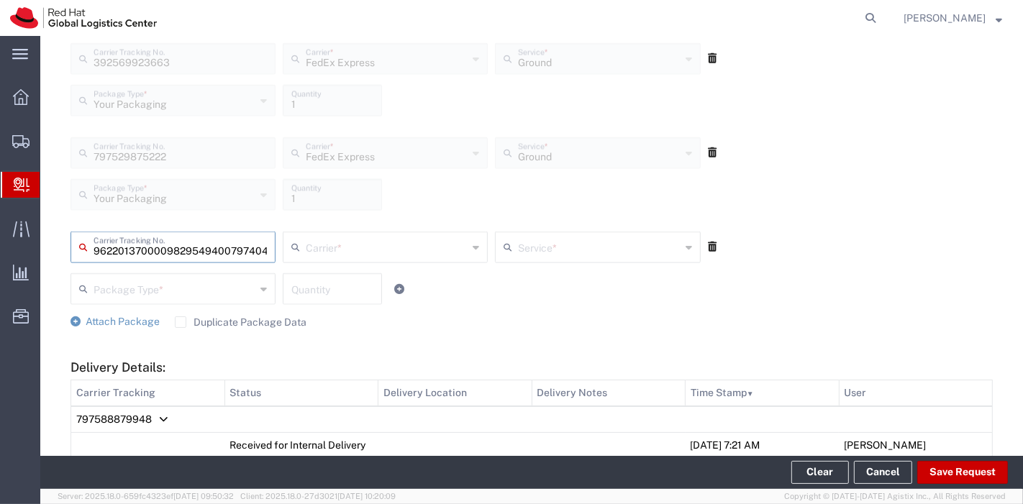
type input "797404147032"
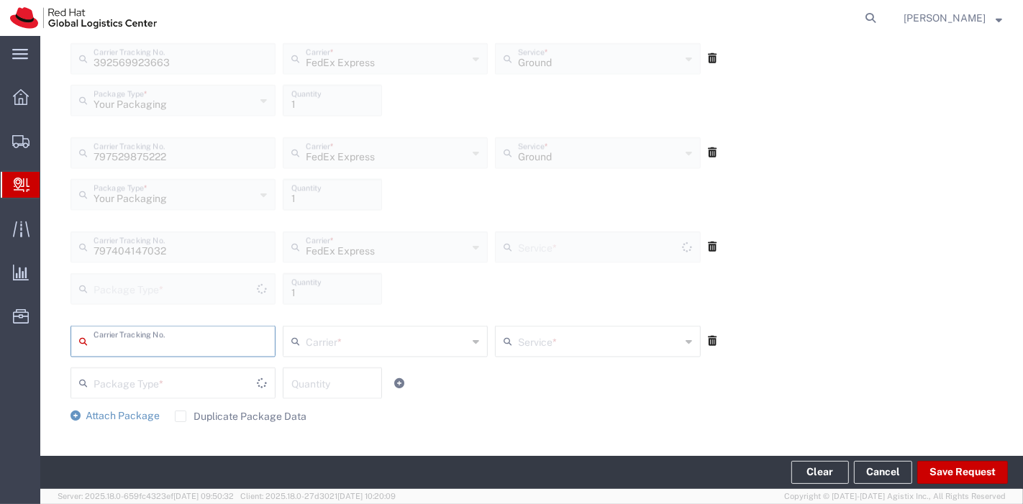
type input "Your Packaging"
type input "Ground"
click at [974, 469] on button "Save Request" at bounding box center [962, 472] width 91 height 23
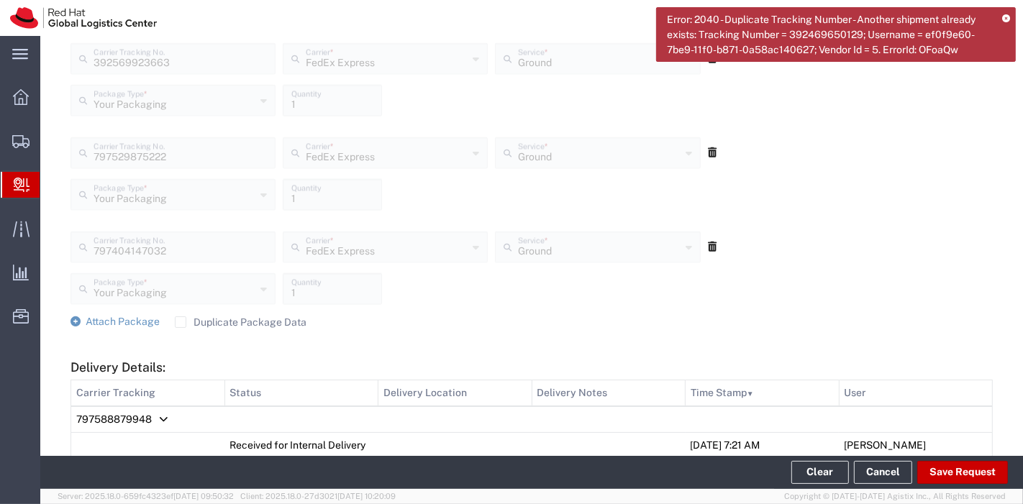
click at [1008, 20] on icon at bounding box center [1006, 19] width 8 height 8
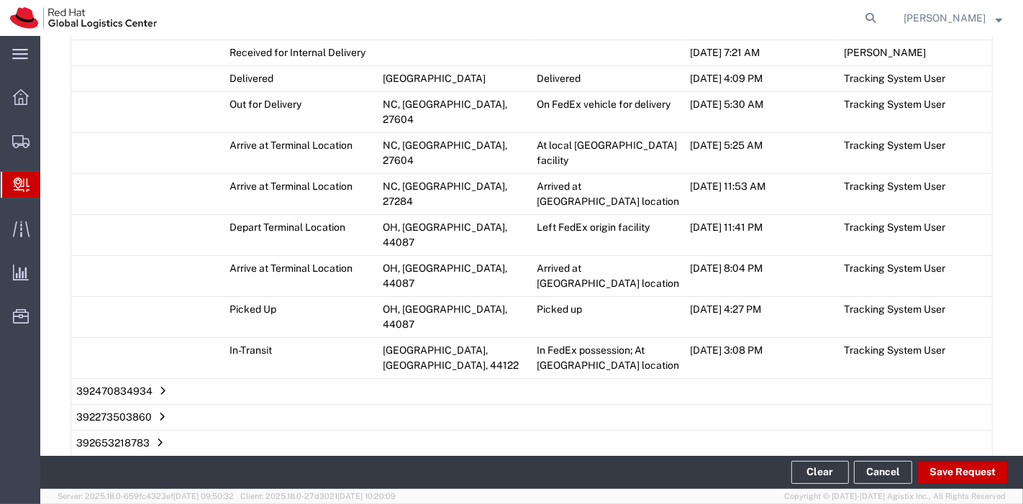
scroll to position [1932, 0]
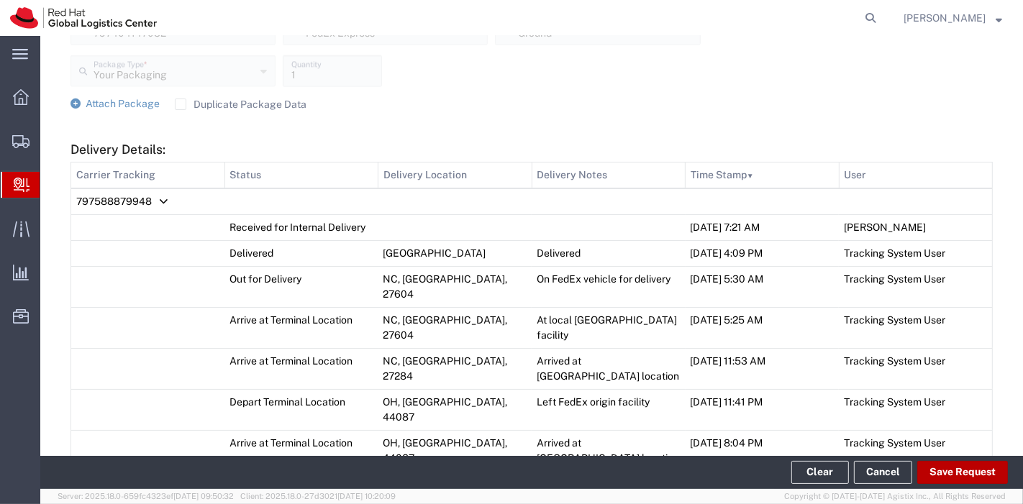
click at [951, 467] on button "Save Request" at bounding box center [962, 472] width 91 height 23
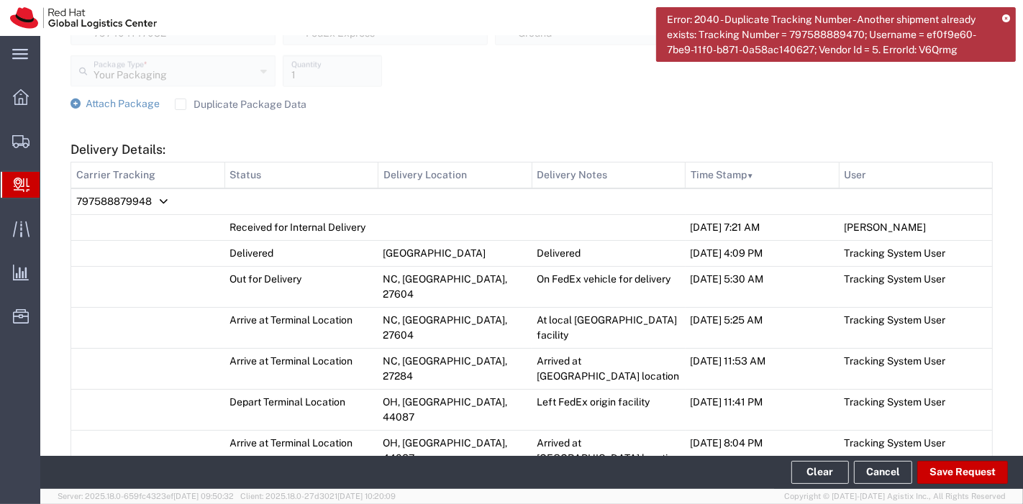
click at [1008, 19] on icon at bounding box center [1006, 19] width 8 height 8
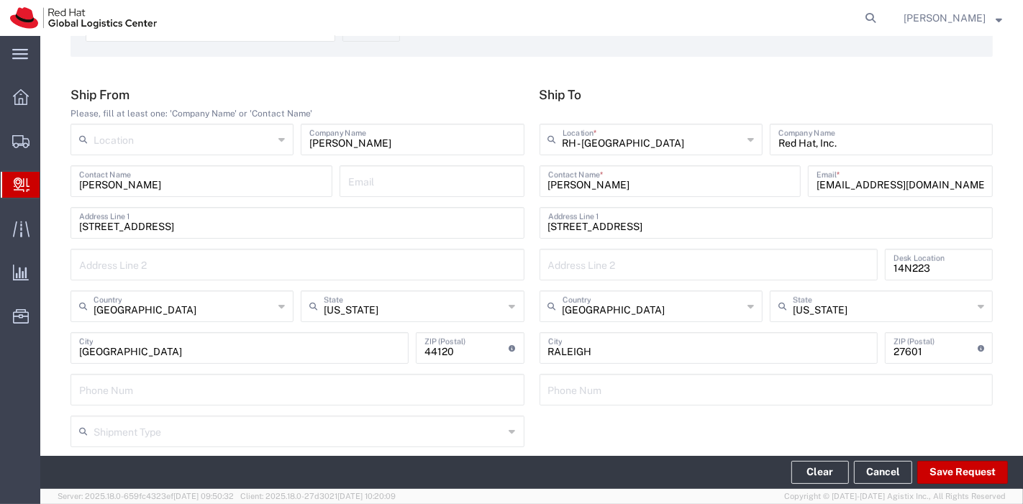
scroll to position [240, 0]
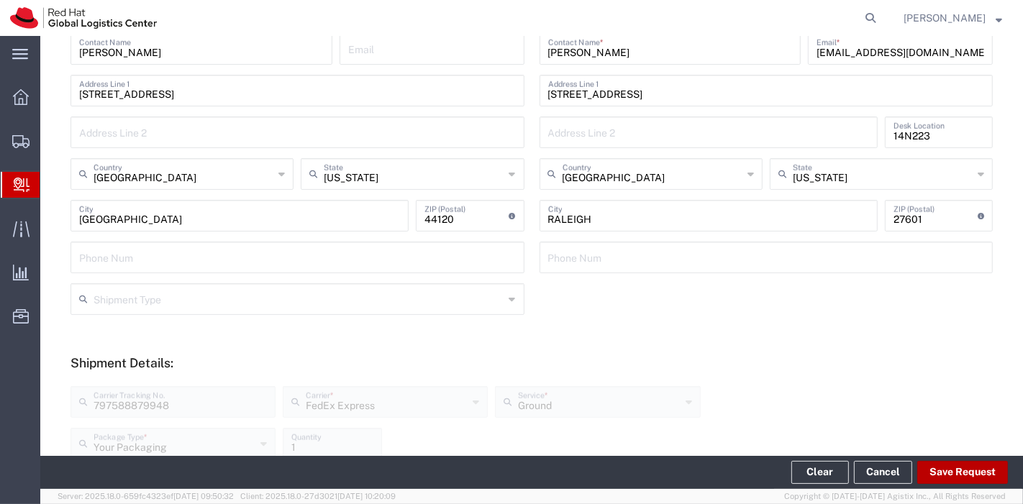
click at [958, 473] on button "Save Request" at bounding box center [962, 472] width 91 height 23
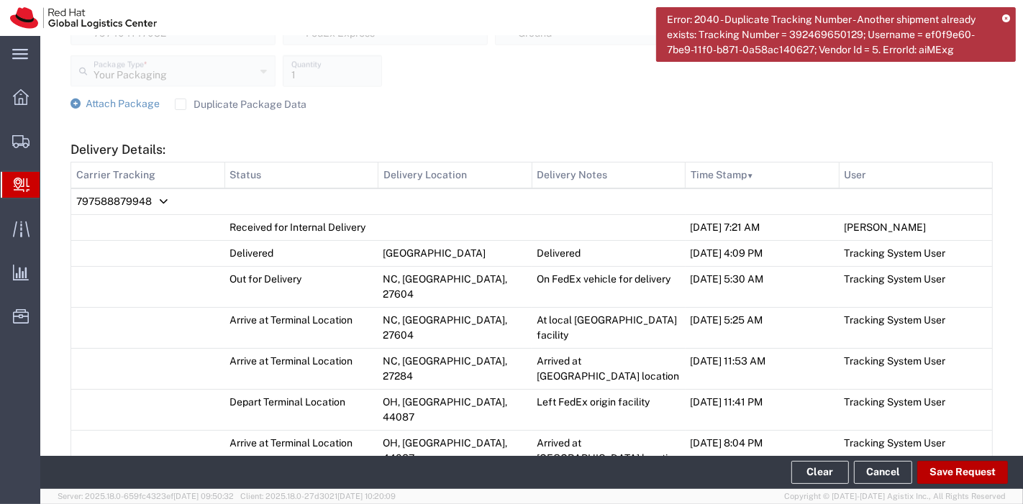
scroll to position [1852, 0]
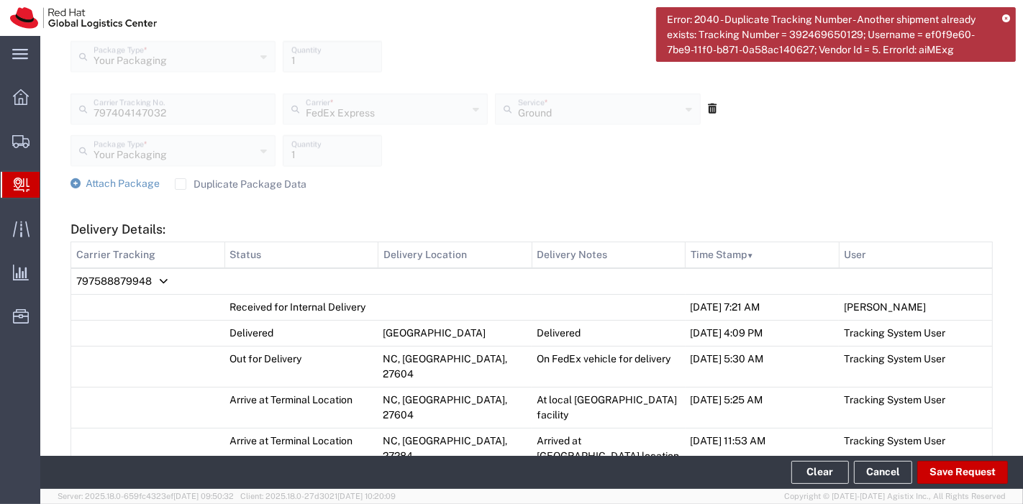
click at [1005, 15] on icon at bounding box center [1006, 19] width 8 height 8
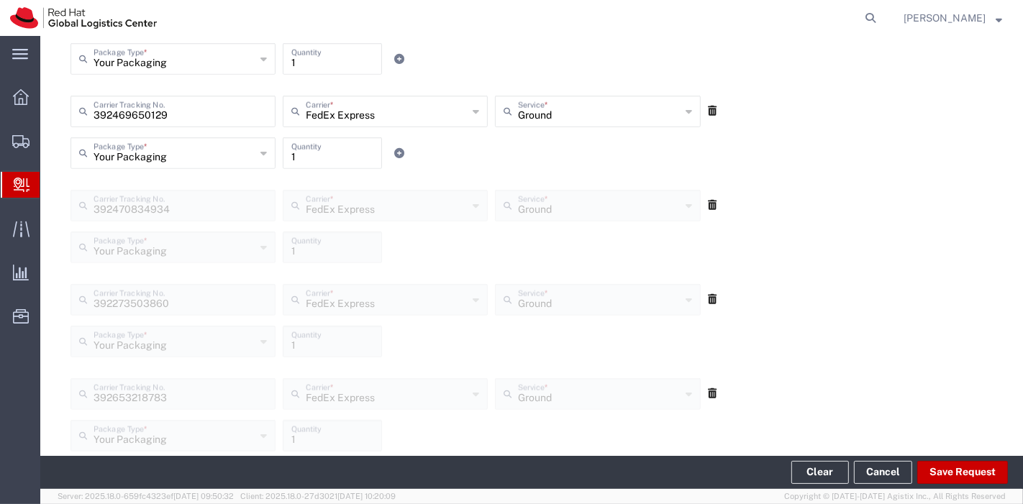
scroll to position [733, 0]
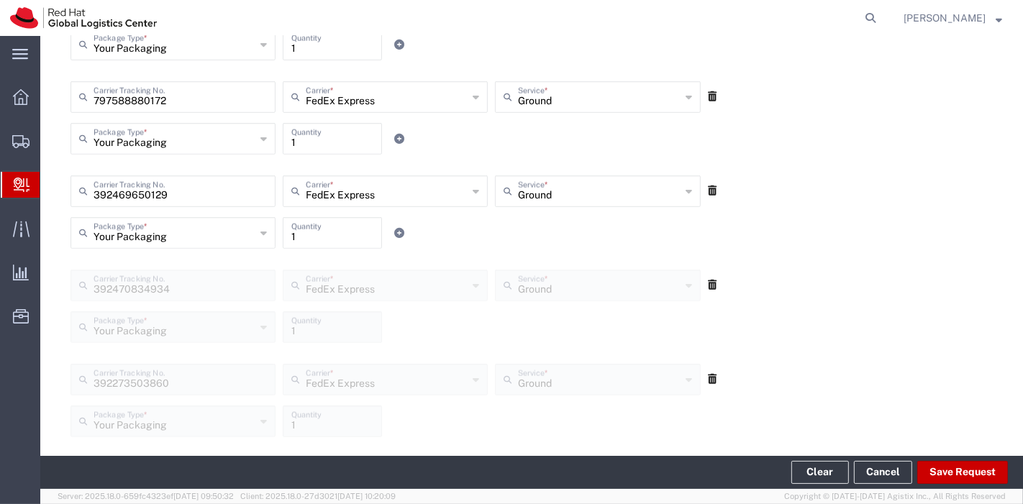
click at [708, 190] on icon at bounding box center [712, 191] width 9 height 10
click at [960, 478] on button "Save Request" at bounding box center [962, 472] width 91 height 23
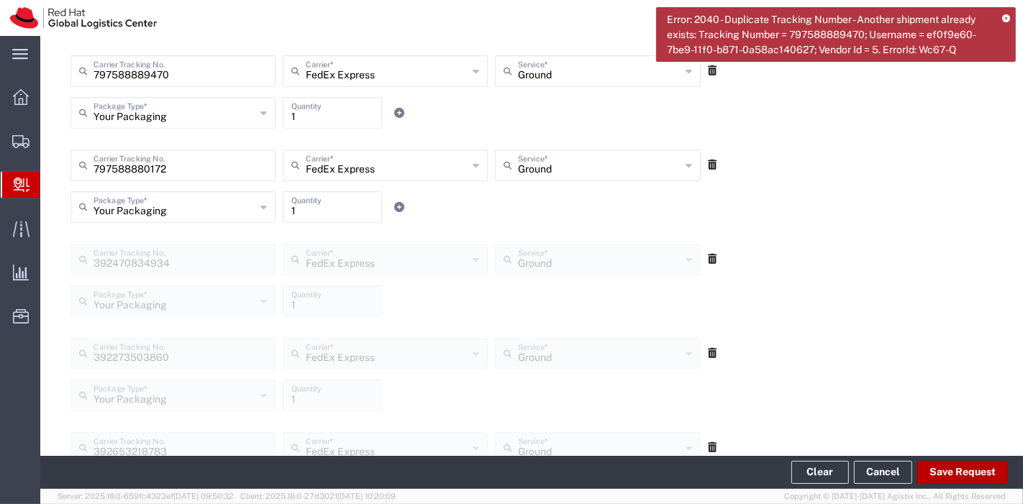
scroll to position [573, 0]
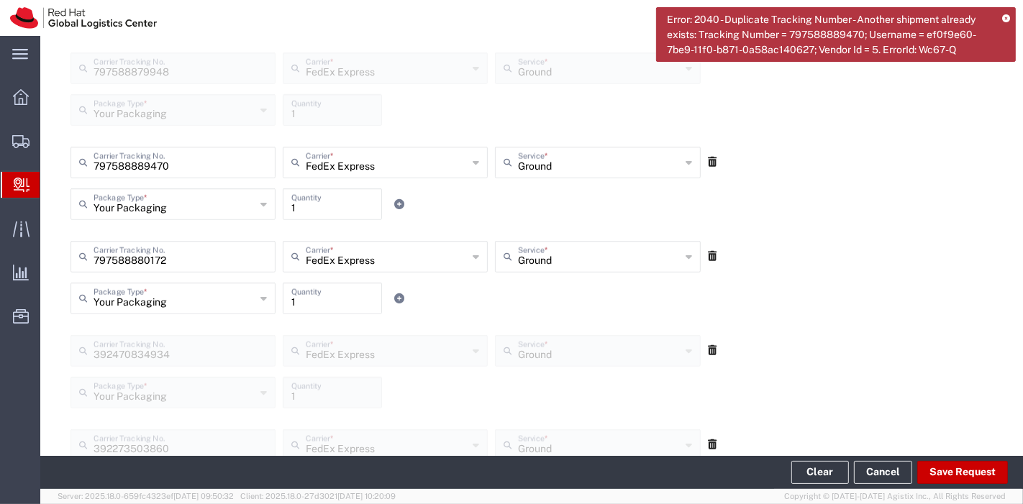
click at [708, 253] on icon at bounding box center [712, 256] width 9 height 10
drag, startPoint x: 153, startPoint y: 163, endPoint x: 163, endPoint y: 173, distance: 14.8
click at [154, 163] on input "797588889470" at bounding box center [180, 161] width 173 height 25
click at [191, 166] on input "797588880470" at bounding box center [180, 161] width 173 height 25
type input "797588880470"
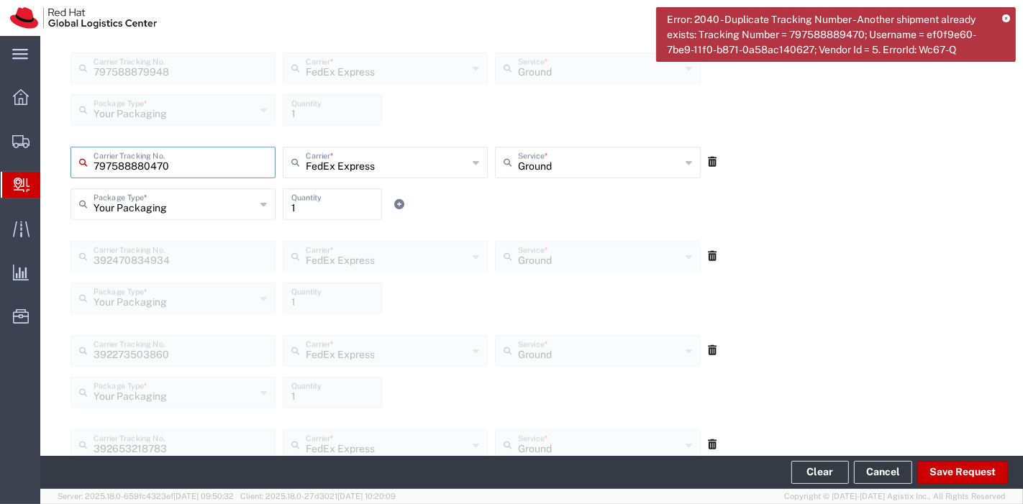
type input "Your Packaging"
click at [183, 202] on input "Your Packaging" at bounding box center [175, 203] width 162 height 25
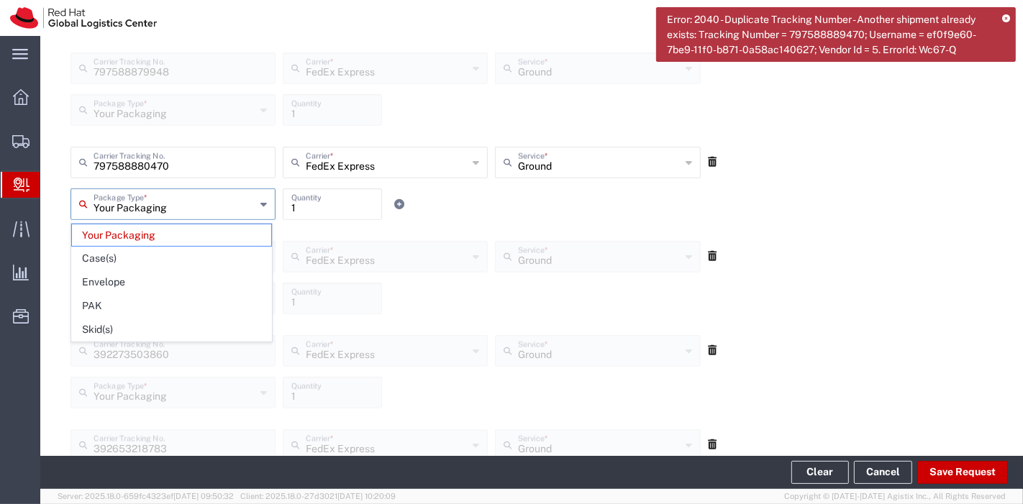
click at [816, 159] on div "797588880470 Carrier Tracking No. FedEx Express Carrier * Amazon Logistics FedE…" at bounding box center [532, 183] width 938 height 94
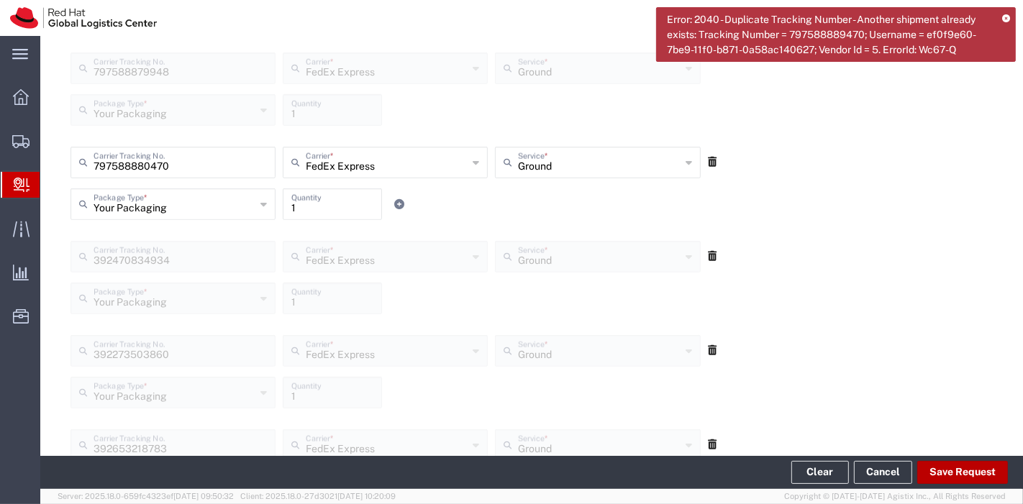
click at [953, 463] on button "Save Request" at bounding box center [962, 472] width 91 height 23
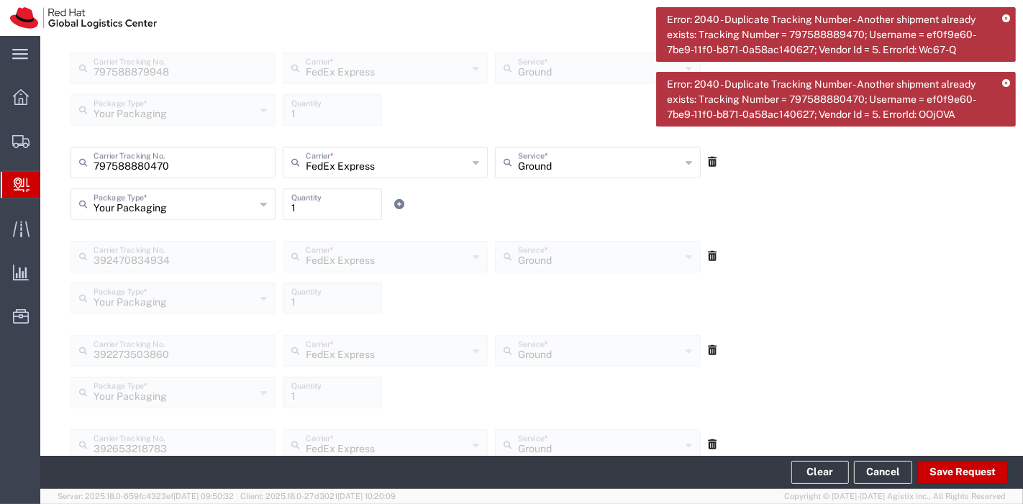
click at [1004, 81] on icon at bounding box center [1006, 84] width 8 height 8
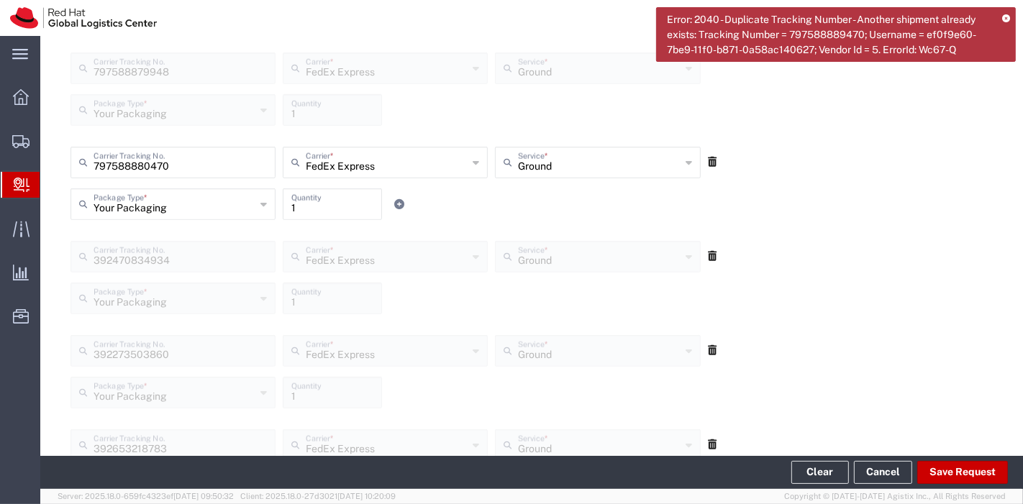
click at [1007, 20] on icon at bounding box center [1006, 19] width 8 height 8
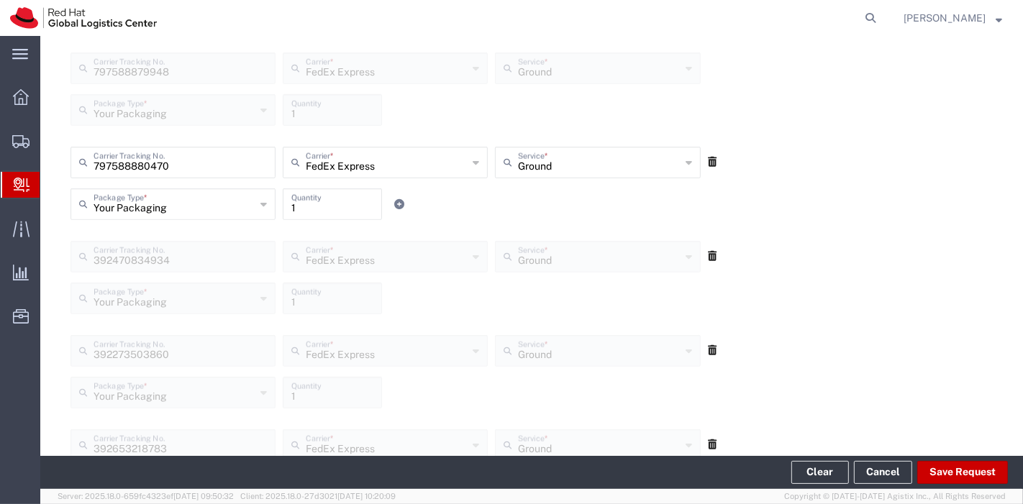
click at [708, 160] on icon at bounding box center [712, 162] width 9 height 10
click at [953, 471] on button "Save Request" at bounding box center [962, 472] width 91 height 23
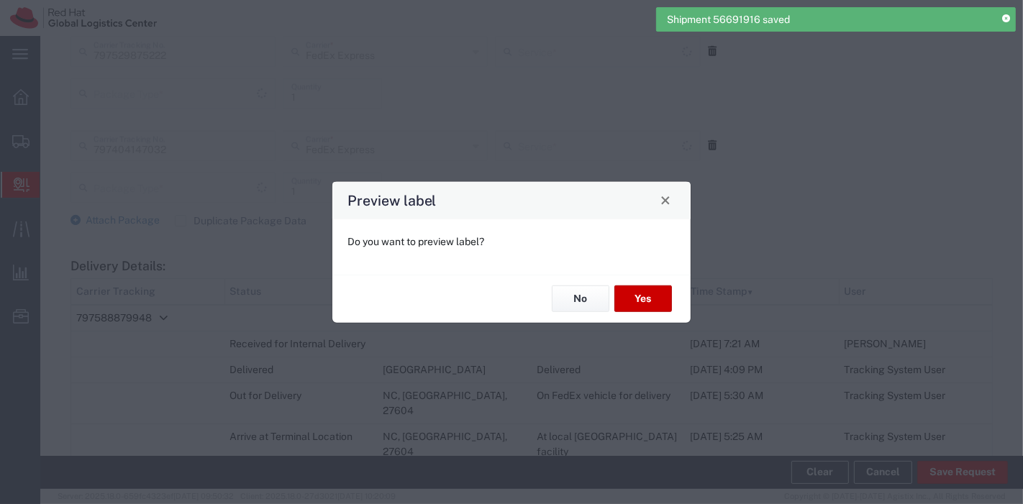
type input "Ground"
type input "Your Packaging"
type input "Ground"
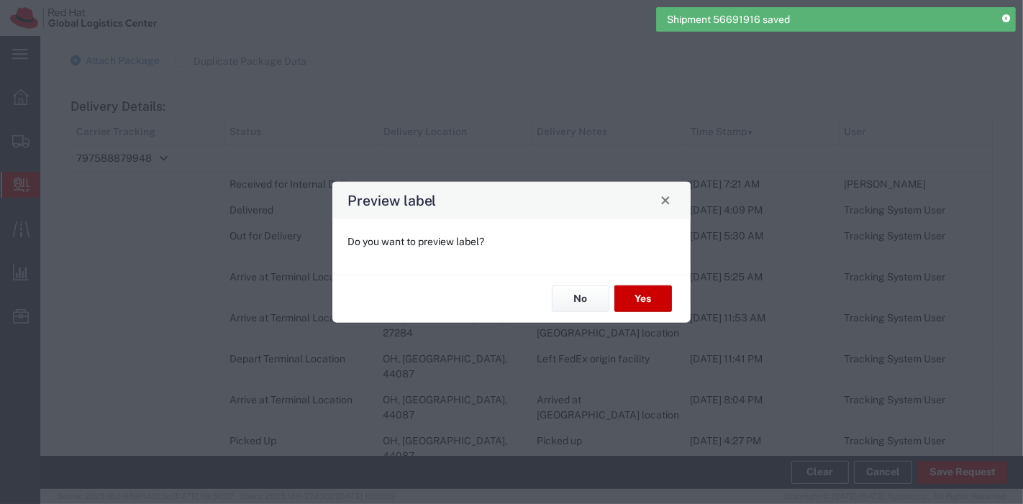
type input "Your Packaging"
type input "Ground"
type input "Your Packaging"
type input "Ground"
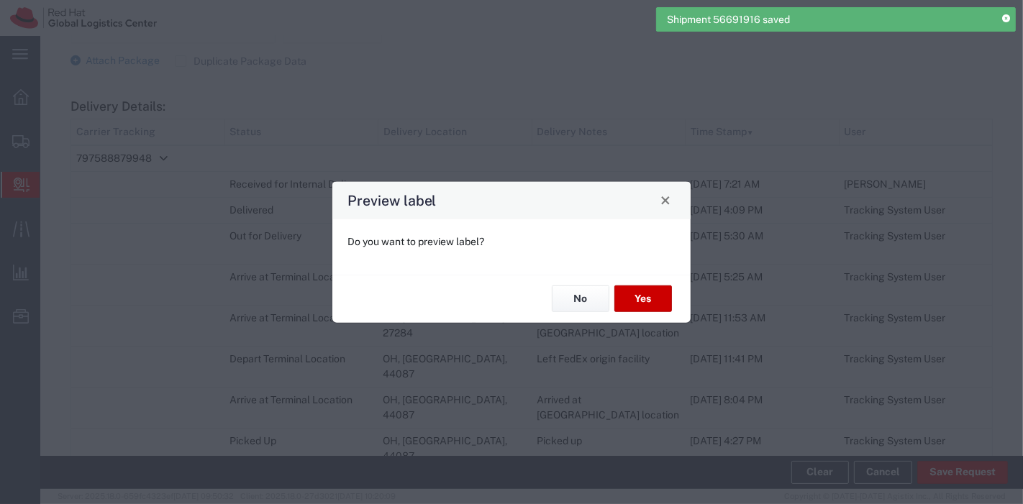
type input "Your Packaging"
type input "Ground"
type input "Your Packaging"
type input "Ground"
type input "Your Packaging"
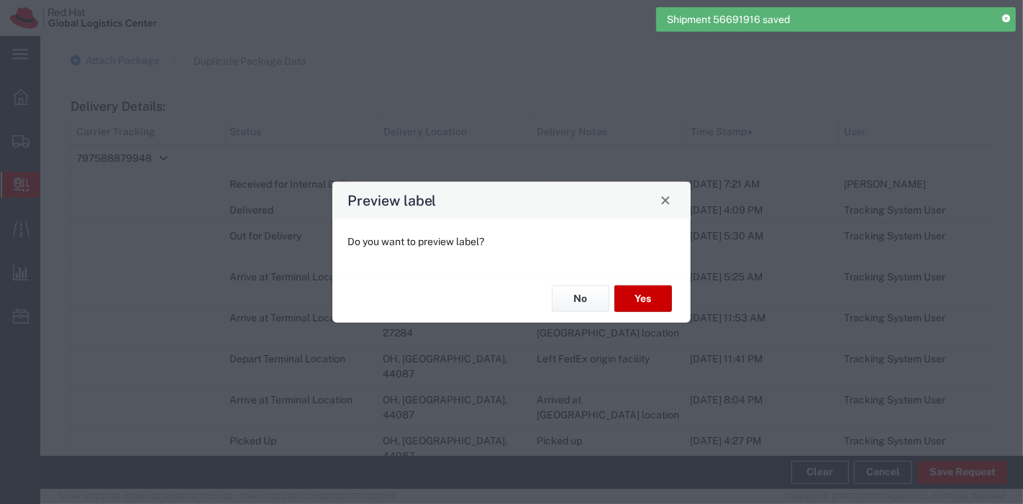
type input "Ground"
type input "Your Packaging"
type input "Ground"
type input "Your Packaging"
type input "Ground"
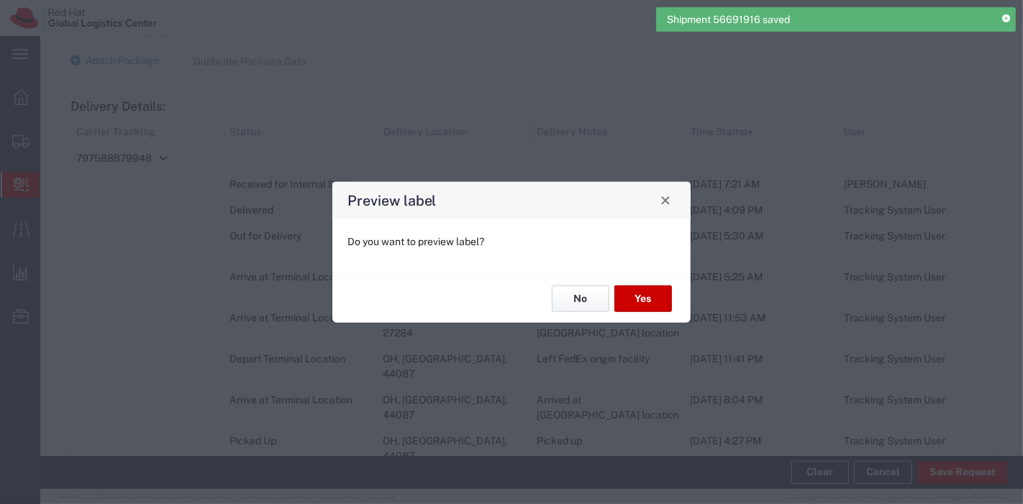
click at [583, 295] on button "No" at bounding box center [581, 299] width 58 height 27
type input "Ground"
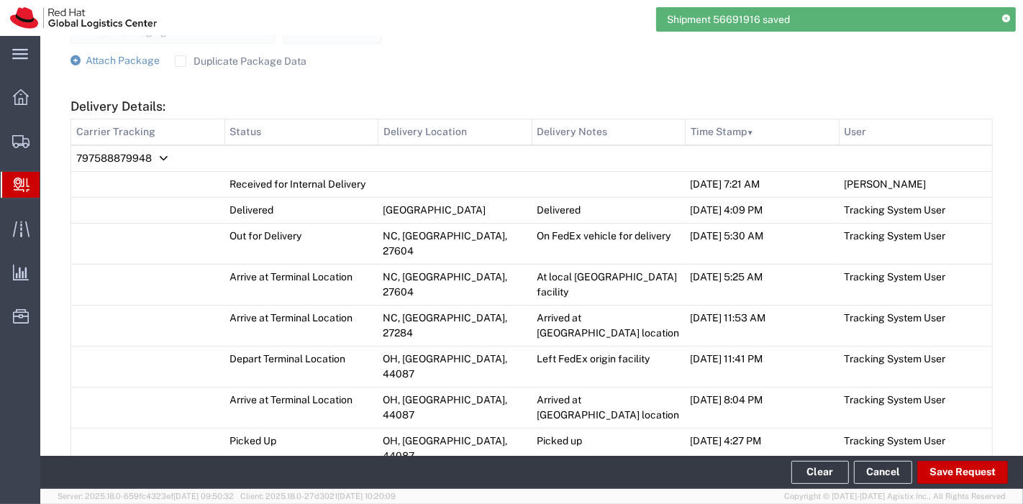
type input "Ground"
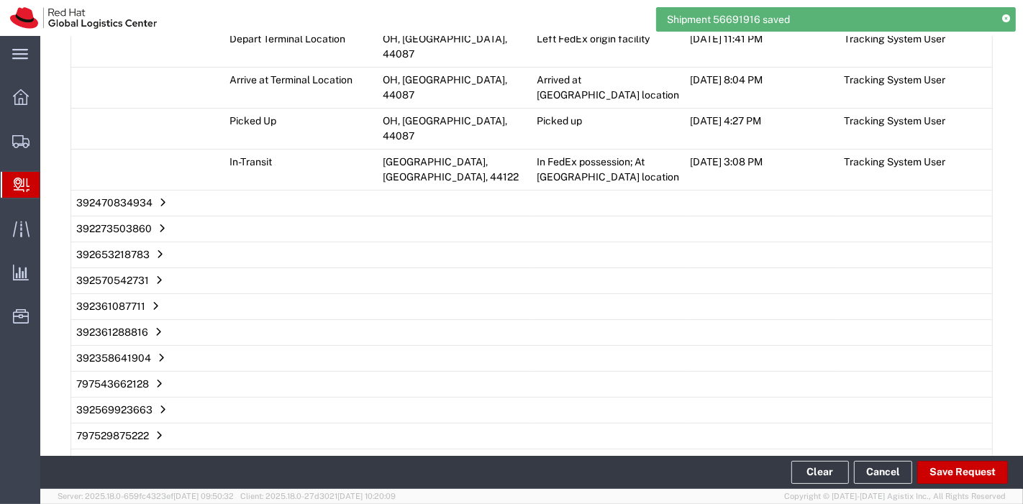
scroll to position [2092, 0]
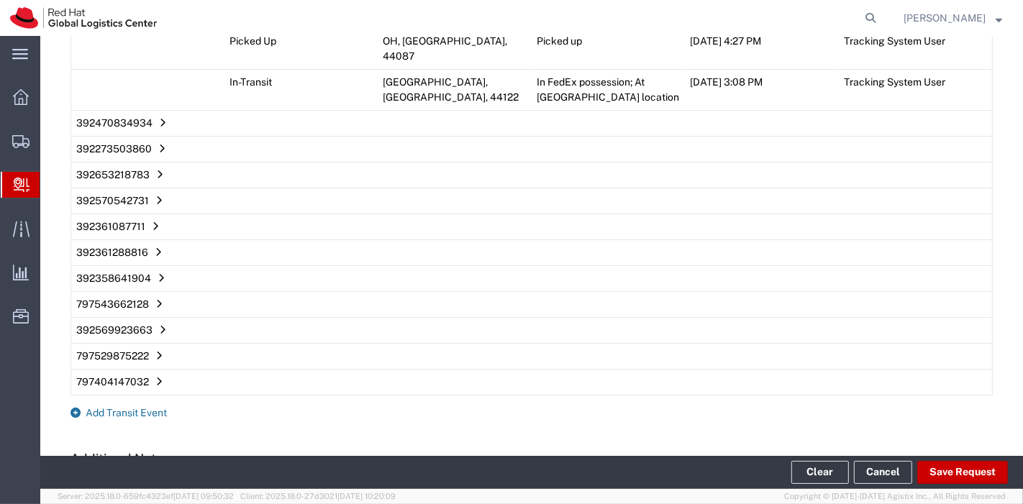
click at [115, 407] on span "Add Transit Event" at bounding box center [126, 413] width 81 height 12
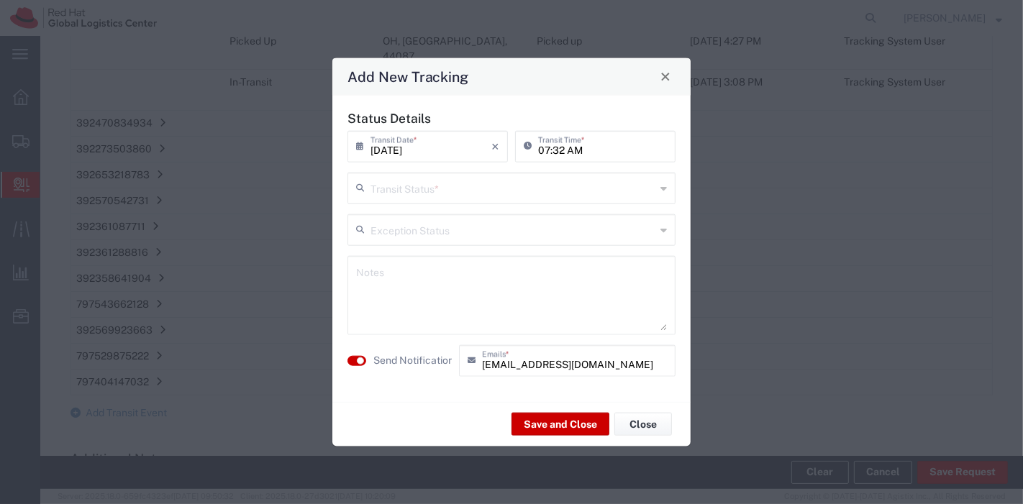
click at [466, 188] on input "text" at bounding box center [513, 186] width 285 height 25
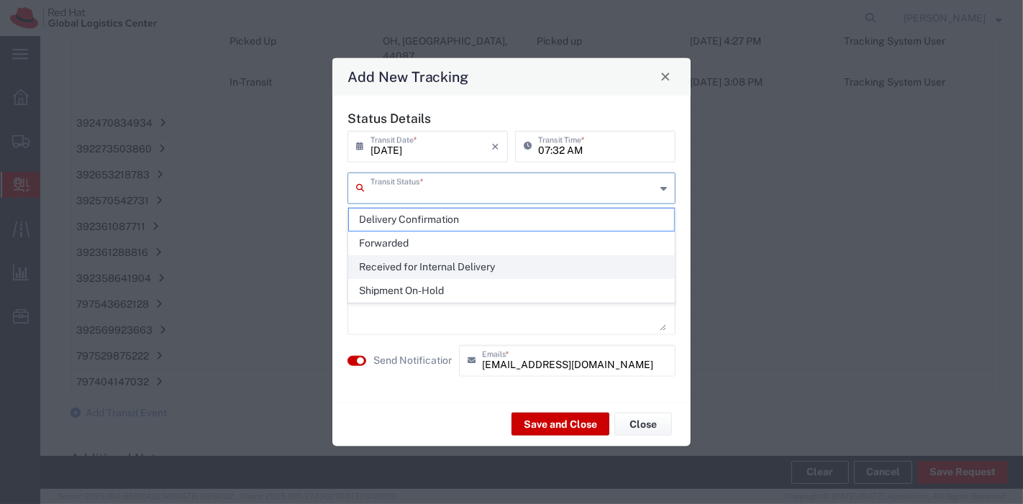
click at [420, 266] on span "Received for Internal Delivery" at bounding box center [512, 267] width 326 height 22
type input "Received for Internal Delivery"
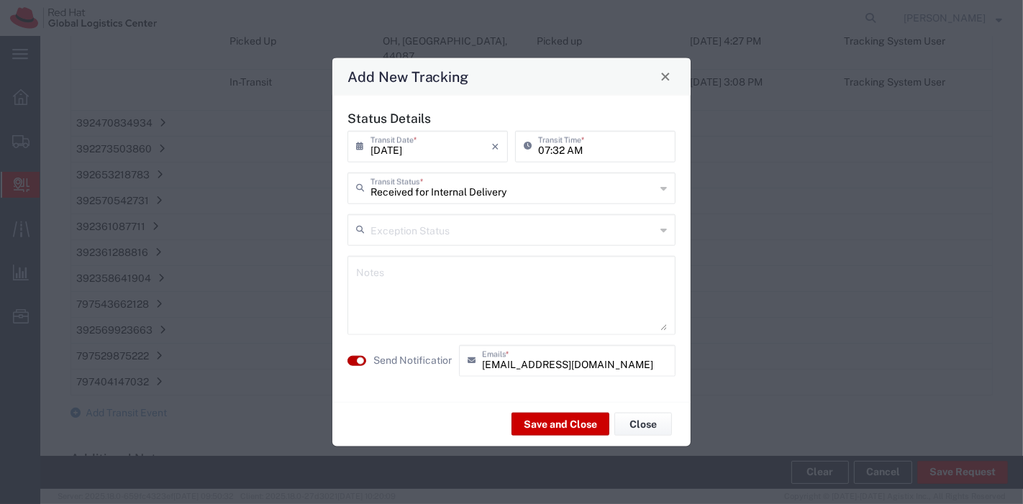
click at [364, 360] on button "button" at bounding box center [357, 360] width 19 height 10
click at [348, 355] on button "button" at bounding box center [357, 360] width 19 height 10
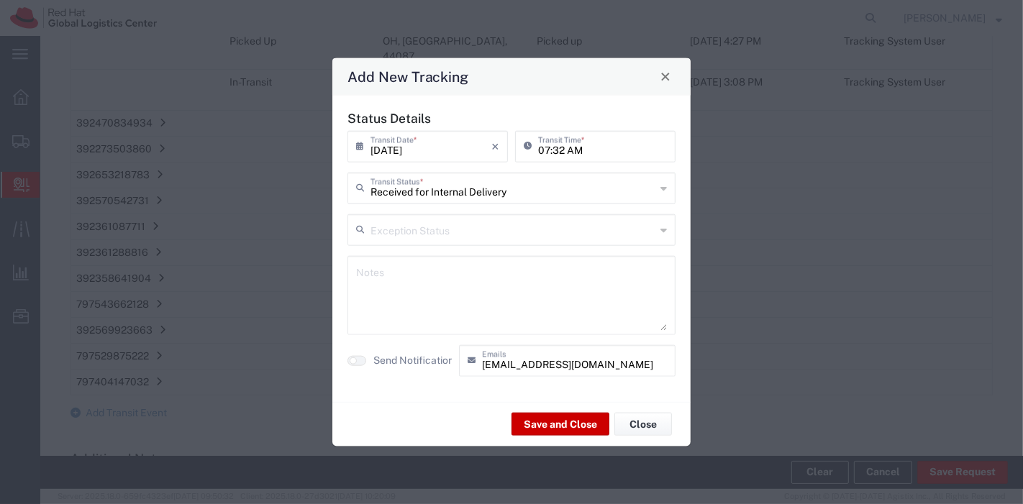
click at [348, 355] on button "button" at bounding box center [357, 360] width 19 height 10
click at [473, 313] on textarea at bounding box center [511, 295] width 311 height 71
drag, startPoint x: 366, startPoint y: 286, endPoint x: 376, endPoint y: 309, distance: 25.8
click at [366, 287] on textarea "allpkgs in post for IT pickup" at bounding box center [511, 295] width 311 height 71
type textarea "all pkgs in post for IT pickup"
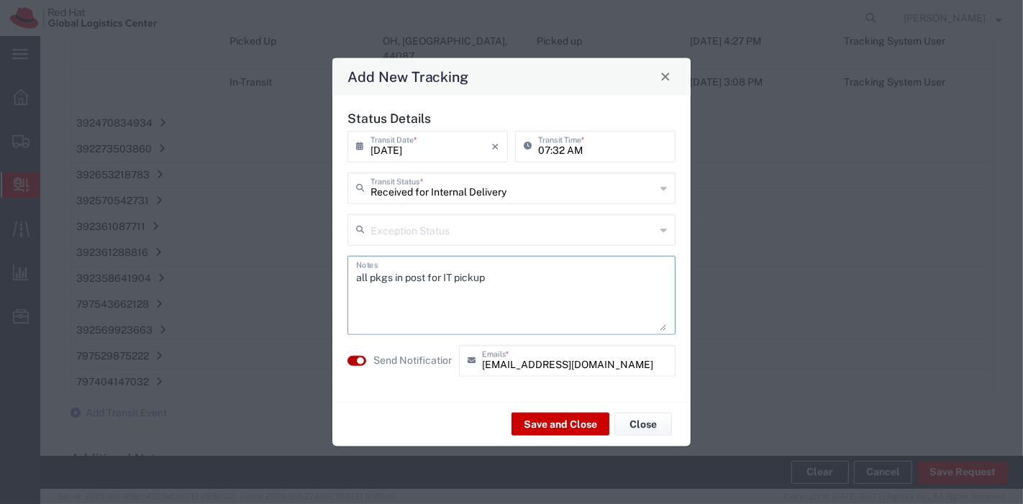
click at [360, 363] on small "button" at bounding box center [360, 360] width 7 height 7
click at [534, 425] on button "Save and Close" at bounding box center [561, 424] width 98 height 23
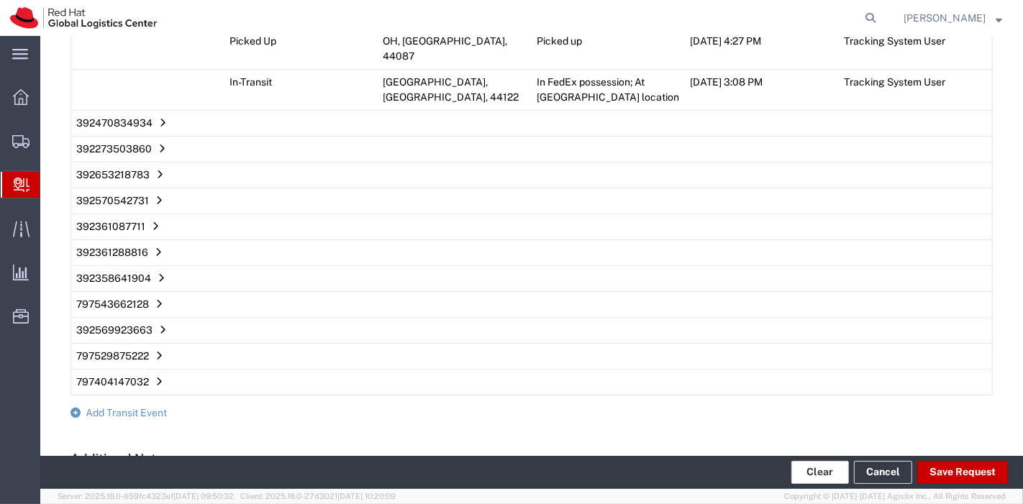
click at [836, 471] on button "Clear" at bounding box center [820, 472] width 58 height 23
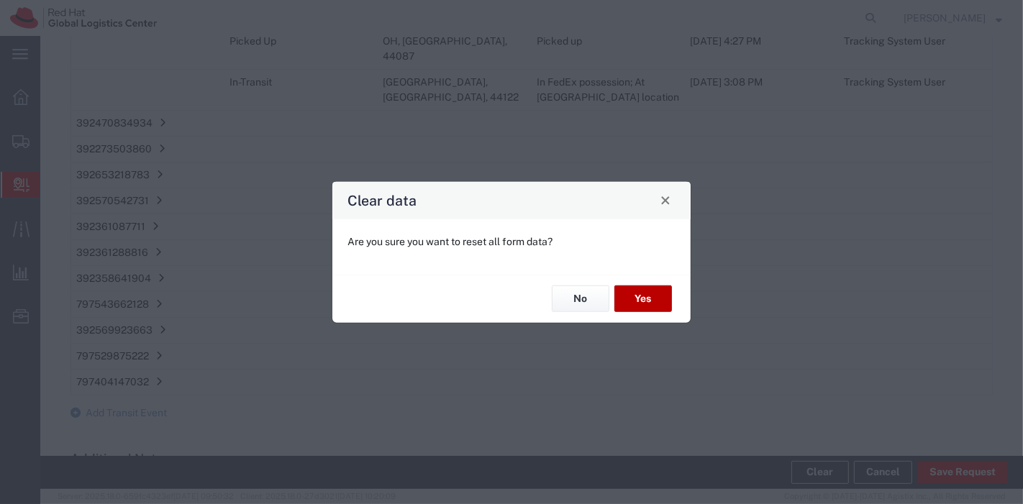
click at [645, 294] on button "Yes" at bounding box center [643, 299] width 58 height 27
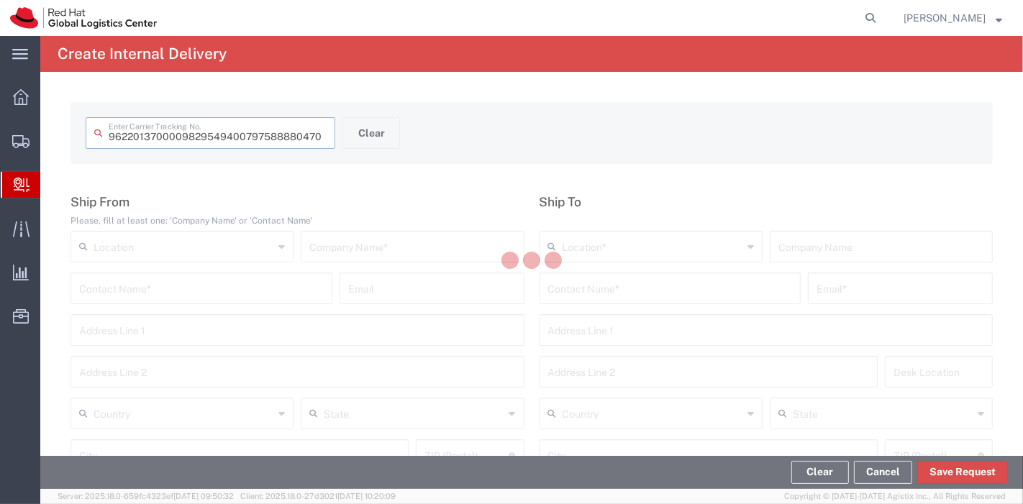
type input "797588880470"
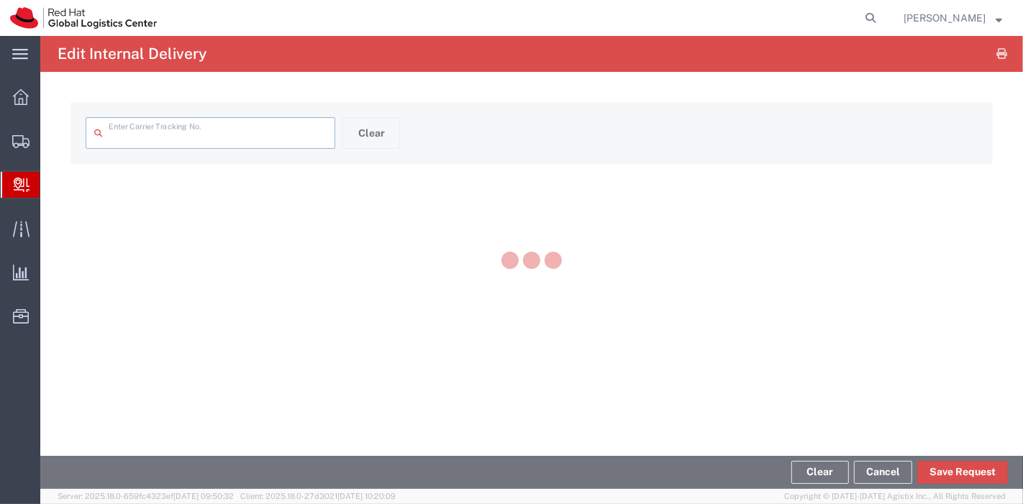
type input "797588880470"
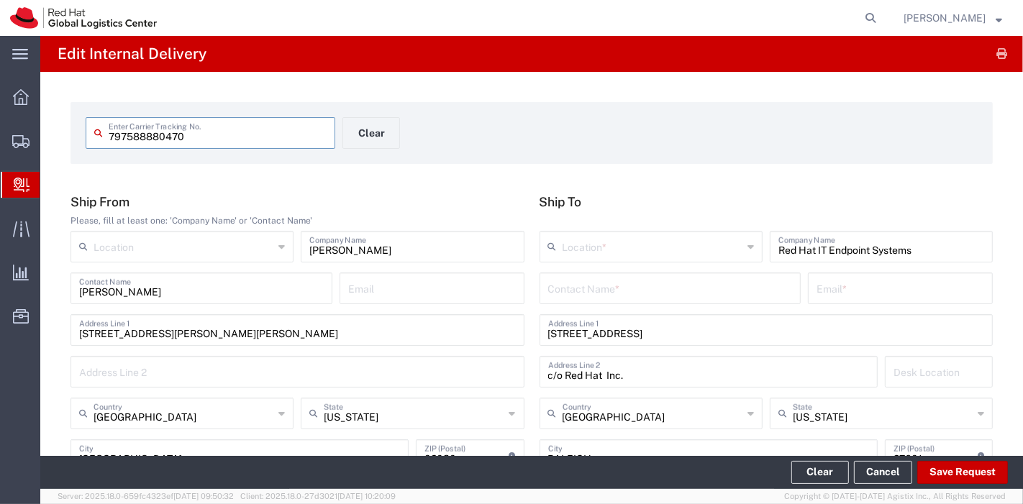
click at [620, 253] on input "text" at bounding box center [653, 245] width 180 height 25
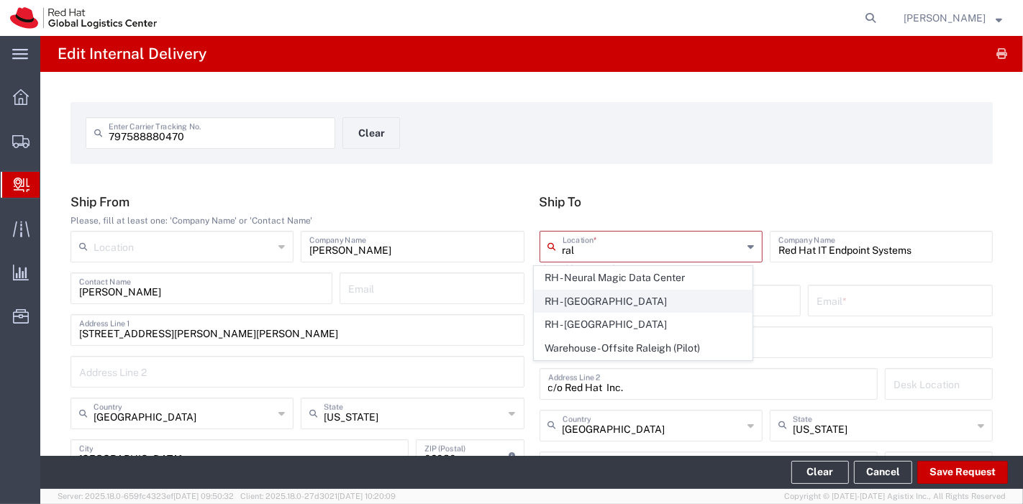
click at [594, 300] on span "RH - Raleigh" at bounding box center [643, 302] width 217 height 22
type input "RH - Raleigh"
type input "Red Hat, Inc."
type input "100 East Davie Street"
type input "919-754-4950"
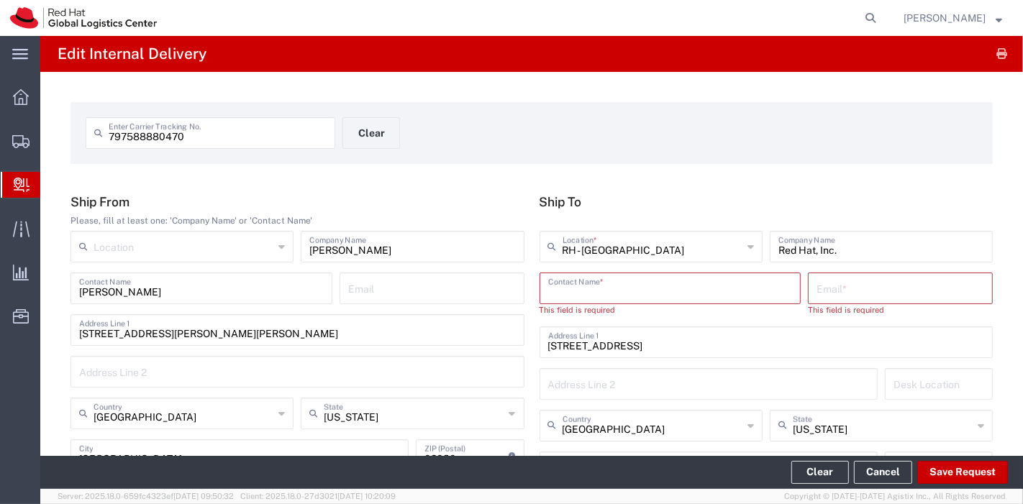
click at [756, 296] on input "text" at bounding box center [670, 287] width 245 height 25
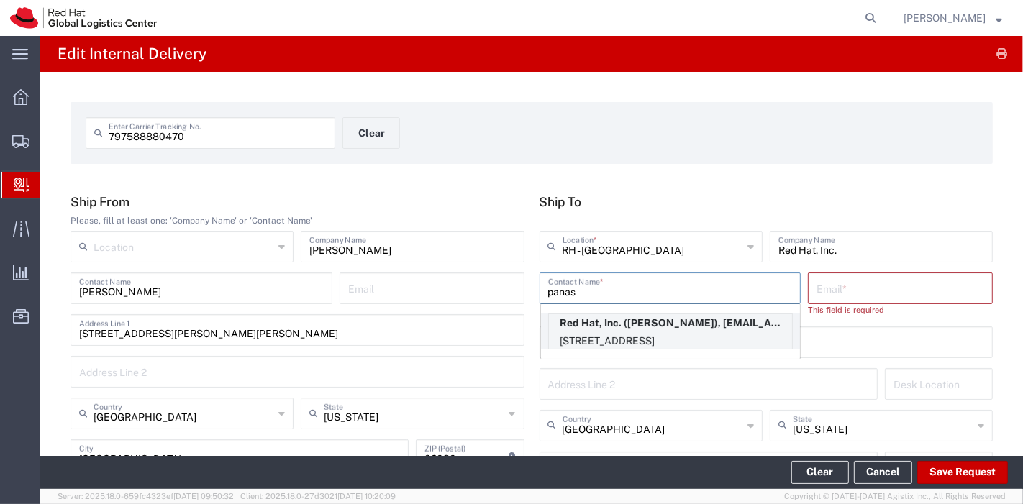
click at [683, 320] on p "Red Hat, Inc. (Panashe GARAH), pgarah@redhat.com" at bounding box center [670, 323] width 243 height 18
type input "Panashe GARAH"
type input "pgarah@redhat.com"
type input "14N223"
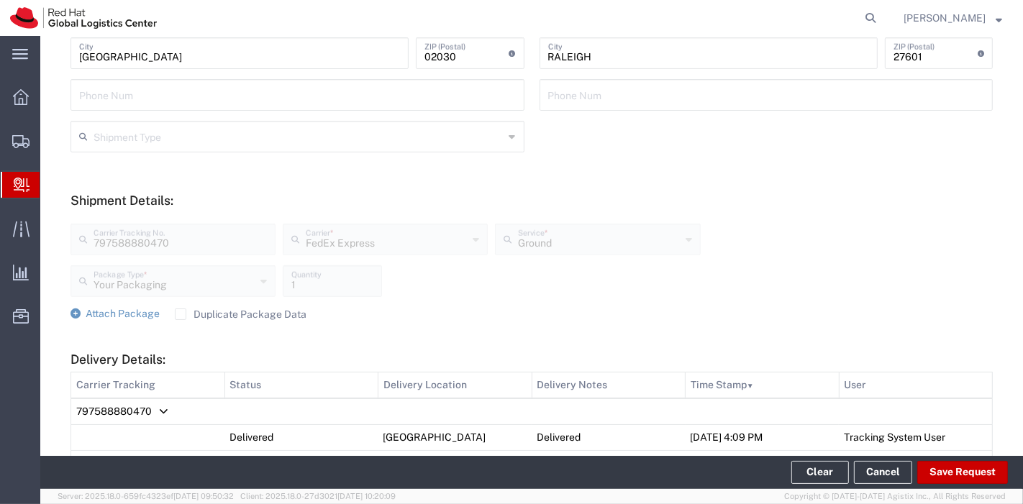
scroll to position [479, 0]
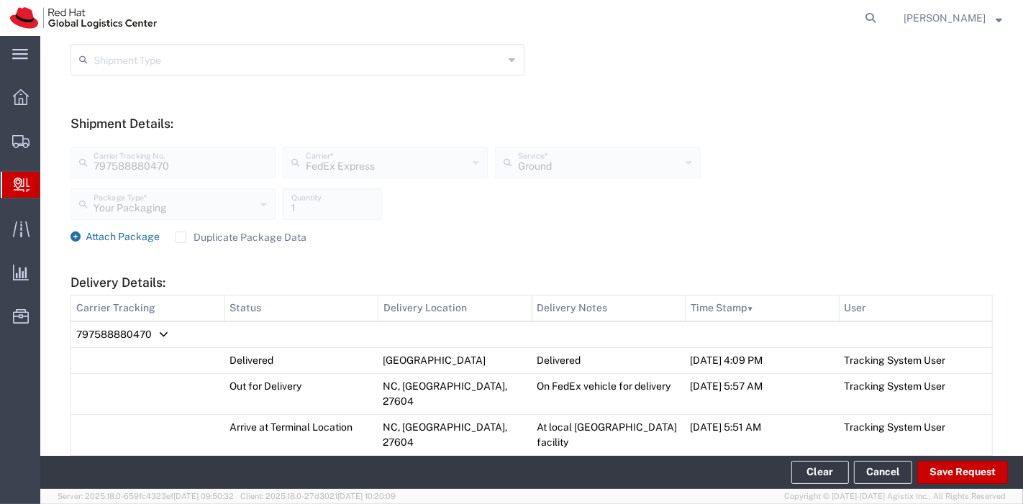
click at [122, 238] on span "Attach Package" at bounding box center [123, 237] width 74 height 12
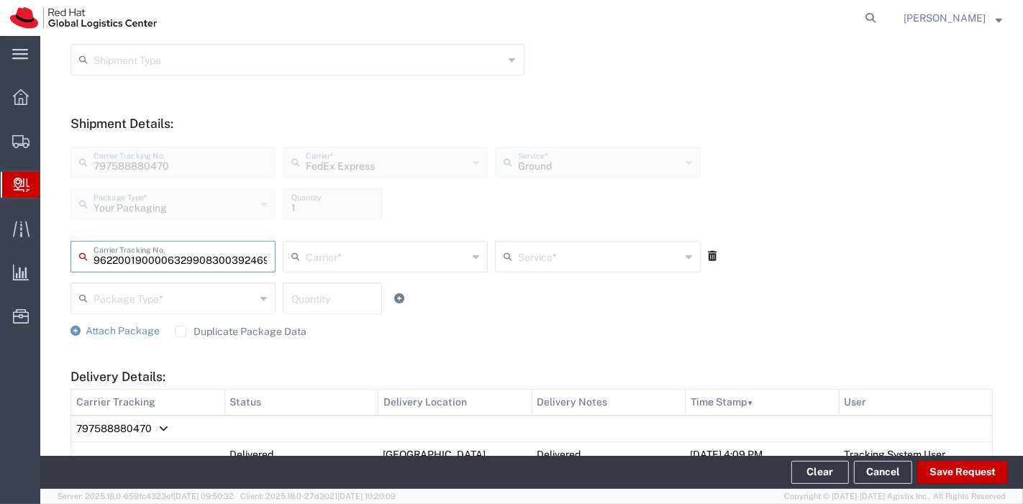
scroll to position [0, 35]
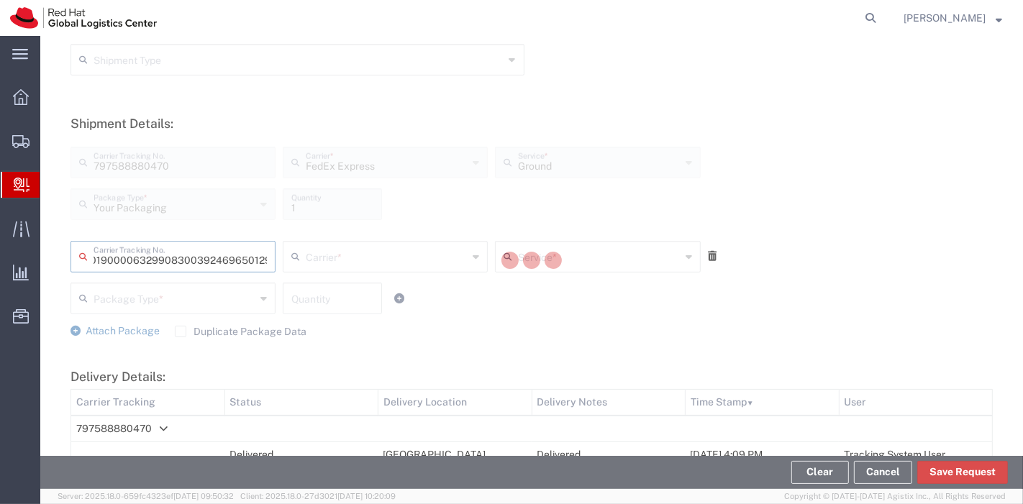
type input "392469650129"
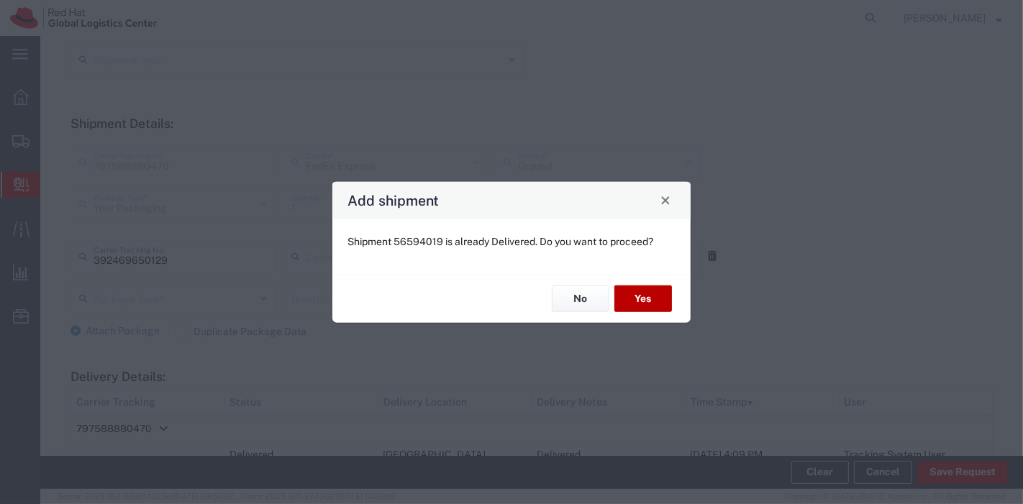
click at [669, 303] on button "Yes" at bounding box center [643, 299] width 58 height 27
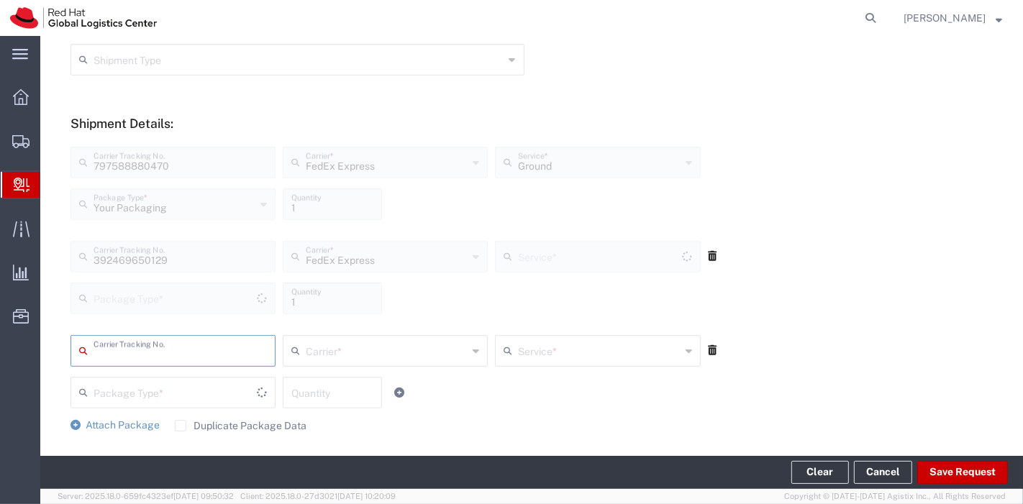
type input "Your Packaging"
type input "Ground"
type input "797588880172"
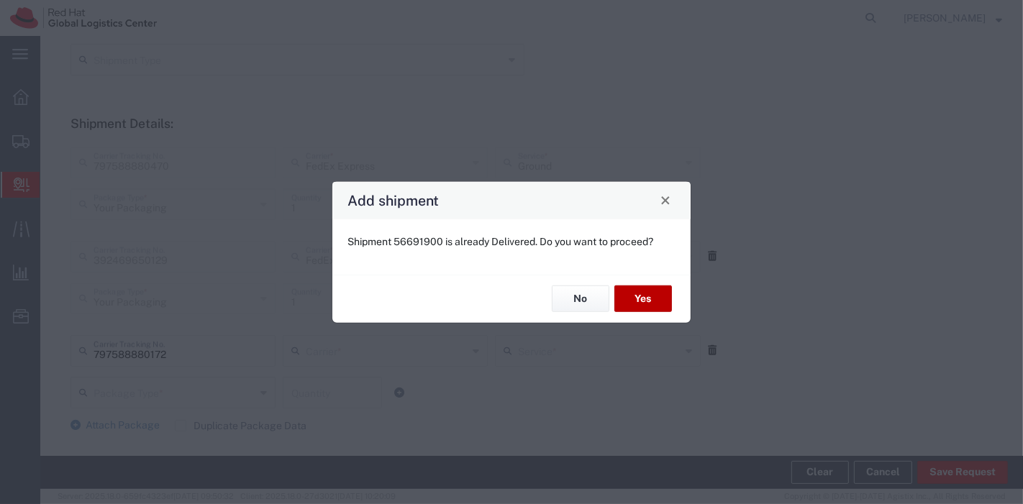
click at [656, 301] on button "Yes" at bounding box center [643, 299] width 58 height 27
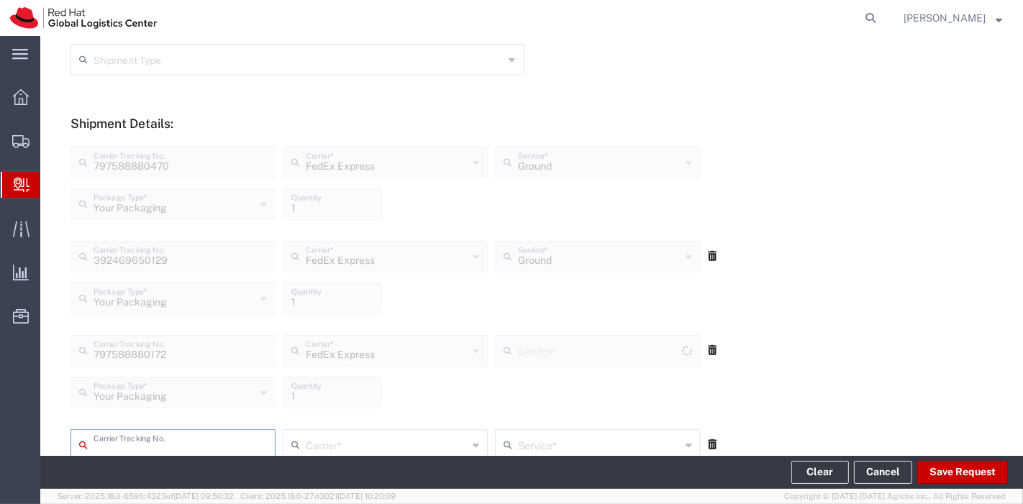
type input "Ground"
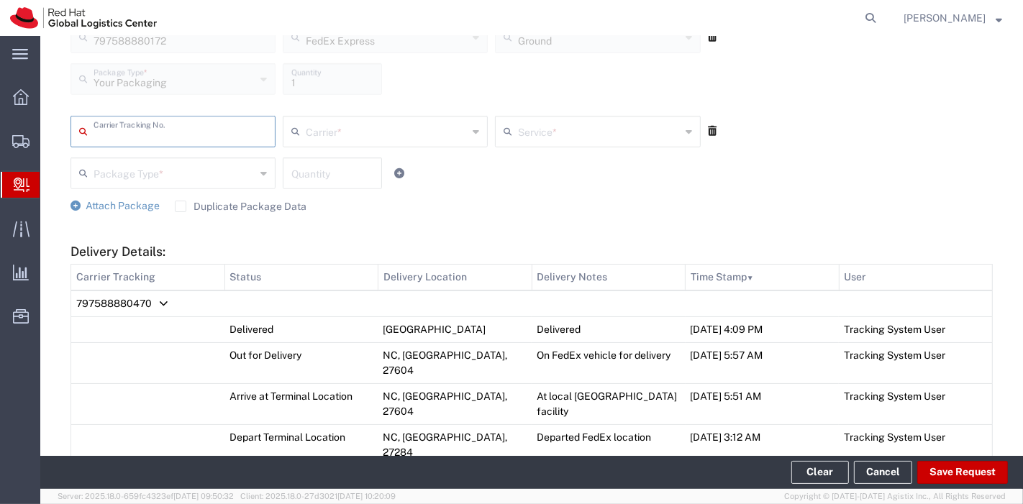
scroll to position [879, 0]
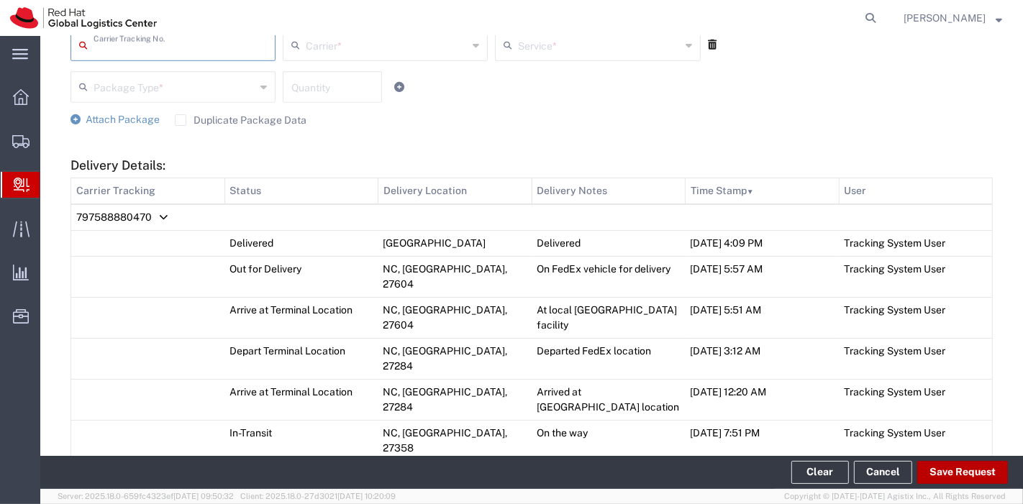
click at [939, 468] on button "Save Request" at bounding box center [962, 472] width 91 height 23
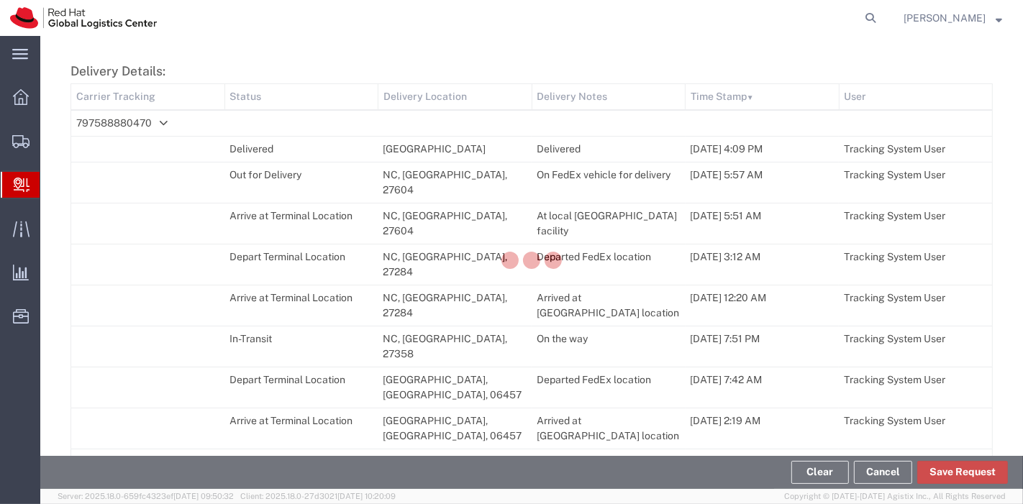
scroll to position [785, 0]
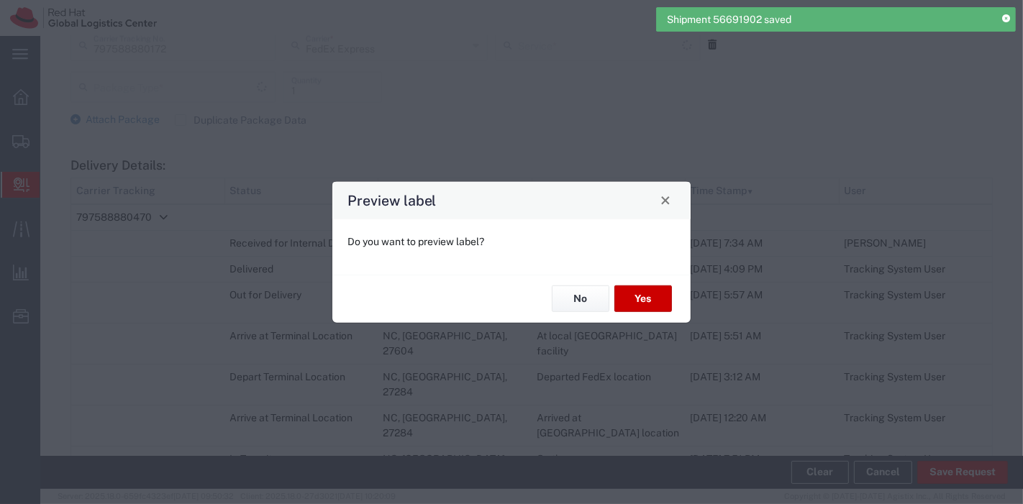
type input "Your Packaging"
type input "Ground"
click at [574, 284] on div "No Yes" at bounding box center [511, 298] width 358 height 48
click at [571, 298] on button "No" at bounding box center [581, 299] width 58 height 27
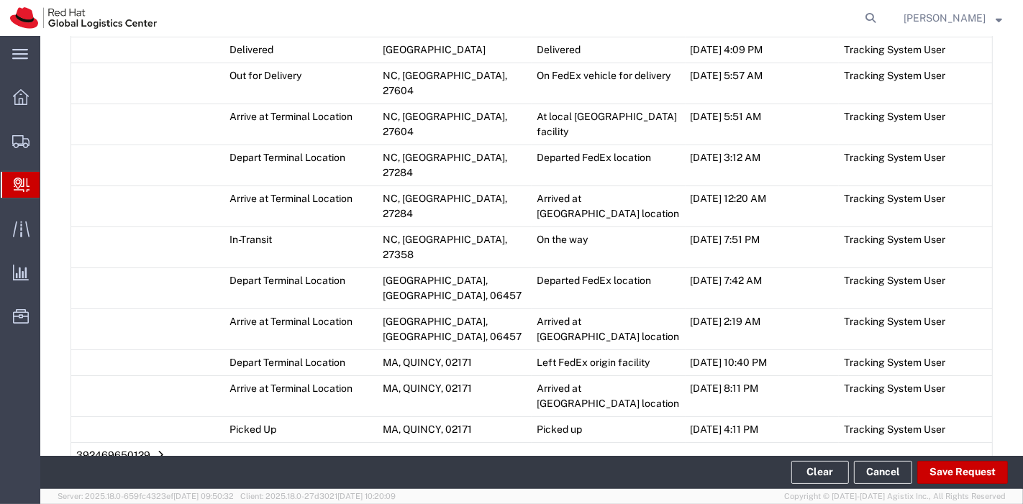
scroll to position [1025, 0]
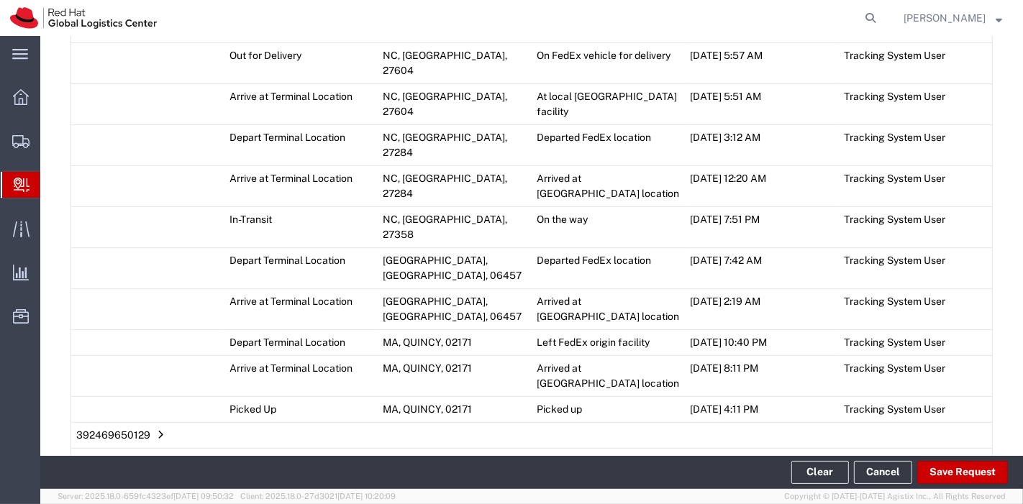
click at [137, 486] on span "Add Transit Event" at bounding box center [126, 492] width 81 height 12
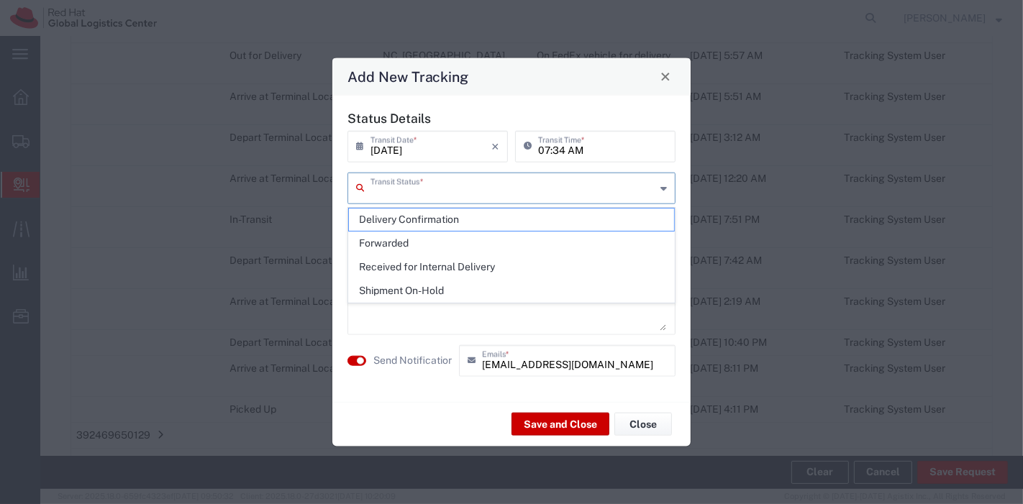
click at [435, 191] on input "text" at bounding box center [513, 186] width 285 height 25
click at [425, 266] on span "Received for Internal Delivery" at bounding box center [512, 267] width 326 height 22
type input "Received for Internal Delivery"
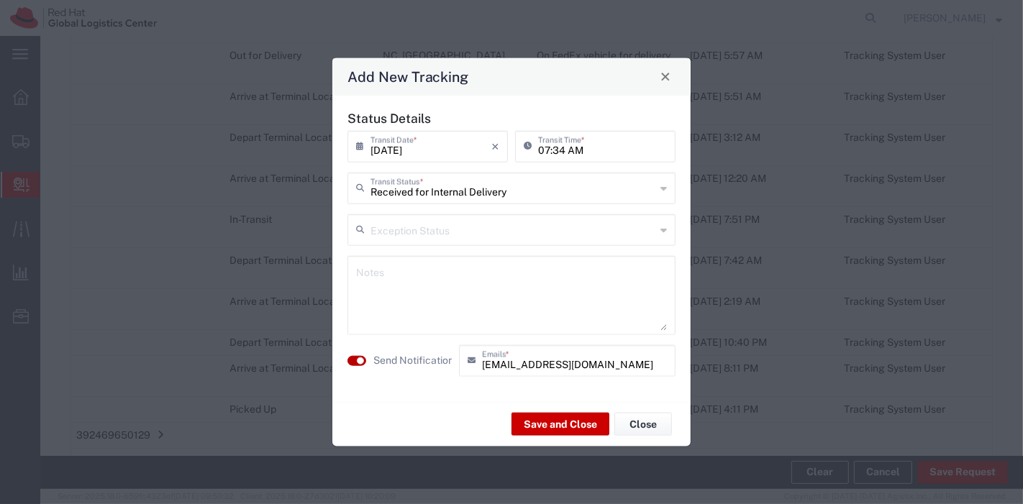
click at [358, 358] on small "button" at bounding box center [360, 360] width 7 height 7
click at [567, 422] on button "Save and Close" at bounding box center [561, 424] width 98 height 23
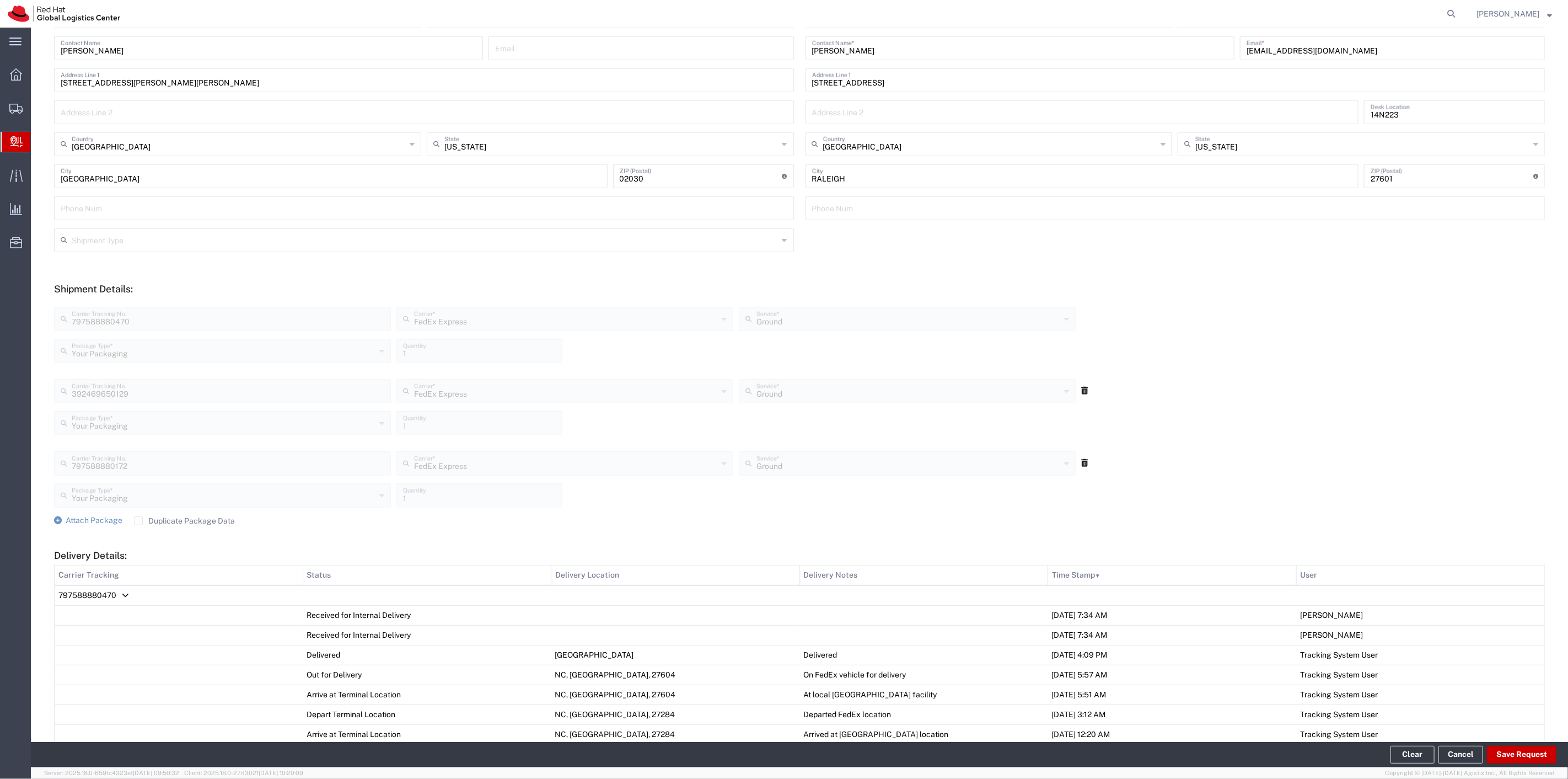
scroll to position [0, 0]
